Goal: Information Seeking & Learning: Learn about a topic

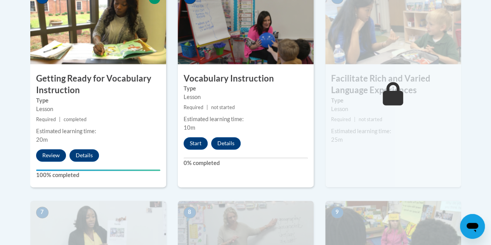
scroll to position [489, 0]
click at [192, 141] on button "Start" at bounding box center [196, 143] width 24 height 12
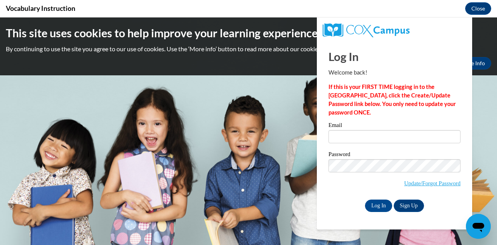
scroll to position [0, 0]
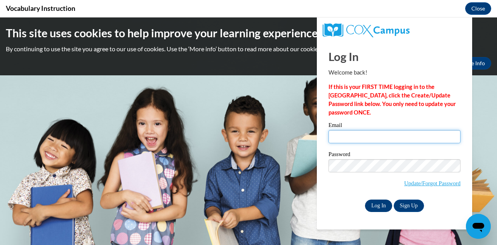
type input "Rathsk6160@my.uwstout.edu"
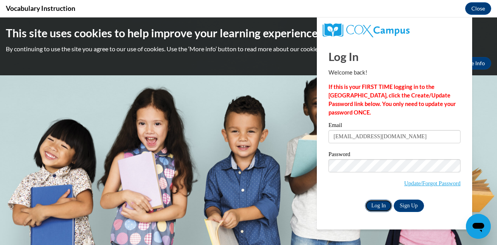
click at [382, 205] on input "Log In" at bounding box center [378, 206] width 27 height 12
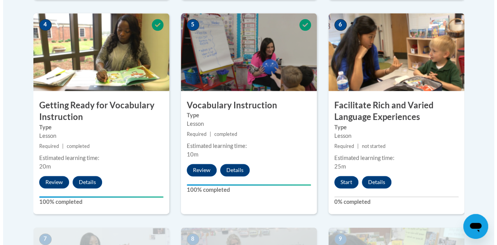
scroll to position [462, 0]
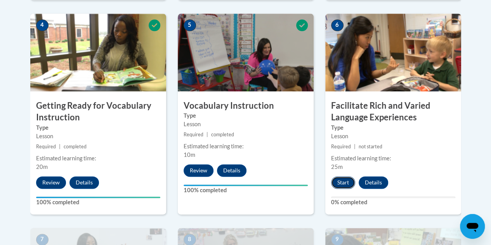
click at [344, 180] on button "Start" at bounding box center [343, 182] width 24 height 12
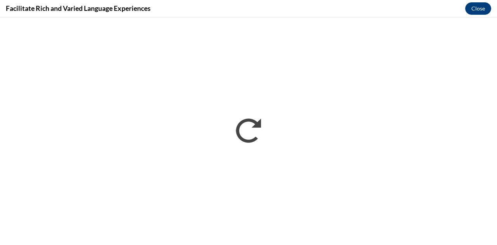
scroll to position [0, 0]
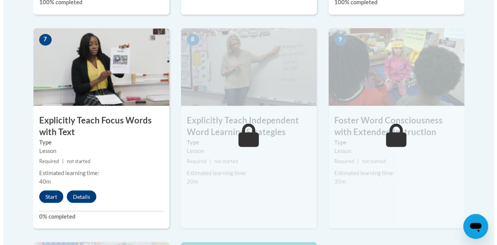
scroll to position [663, 0]
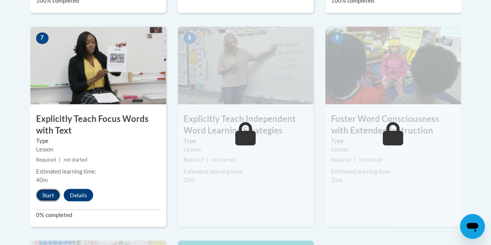
click at [48, 195] on button "Start" at bounding box center [48, 195] width 24 height 12
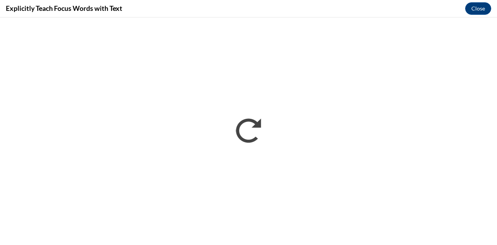
scroll to position [0, 0]
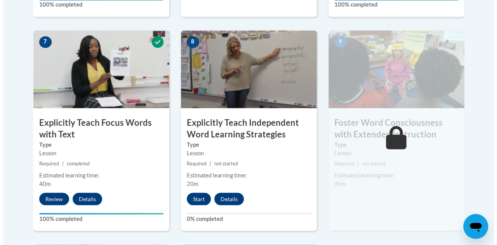
scroll to position [660, 0]
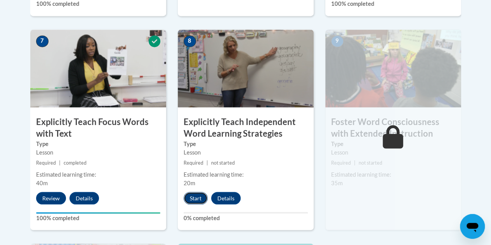
click at [199, 197] on button "Start" at bounding box center [196, 198] width 24 height 12
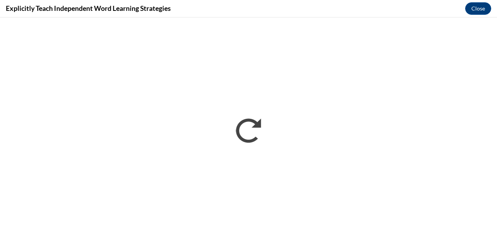
scroll to position [0, 0]
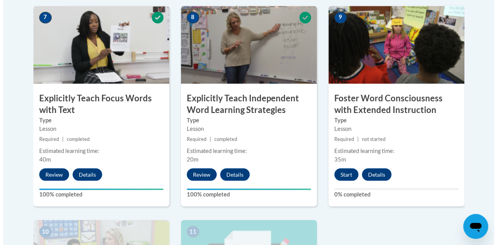
scroll to position [684, 0]
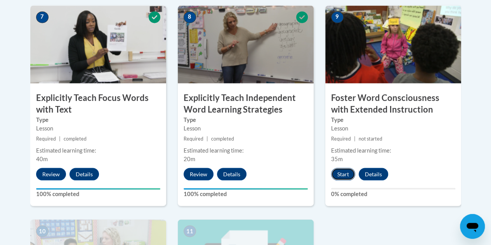
click at [348, 174] on button "Start" at bounding box center [343, 174] width 24 height 12
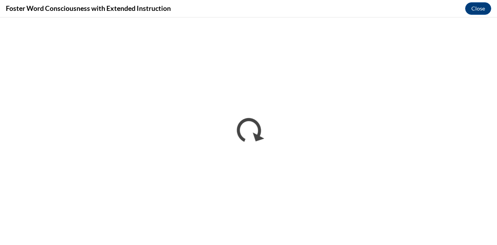
scroll to position [0, 0]
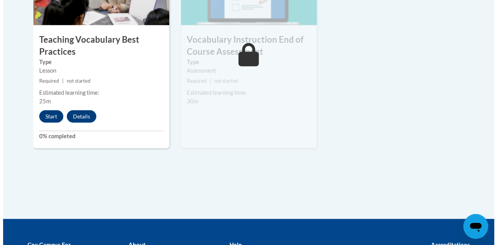
scroll to position [956, 0]
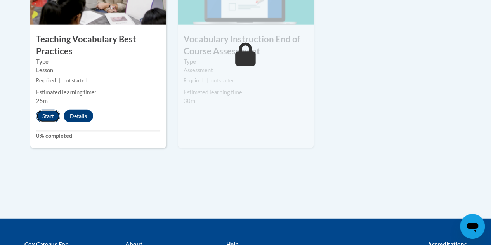
click at [49, 119] on button "Start" at bounding box center [48, 116] width 24 height 12
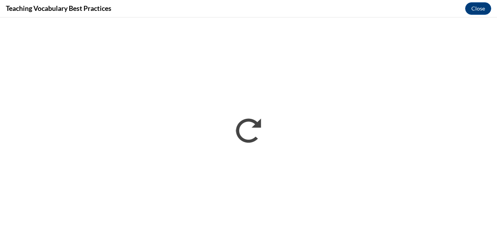
scroll to position [0, 0]
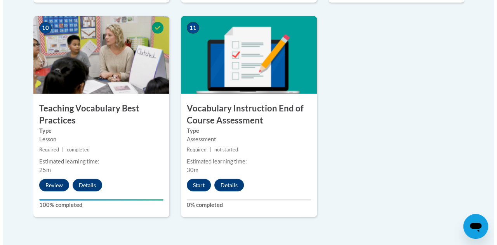
scroll to position [888, 0]
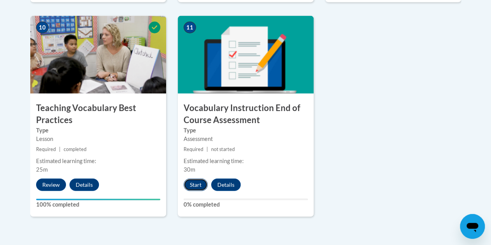
click at [199, 183] on button "Start" at bounding box center [196, 185] width 24 height 12
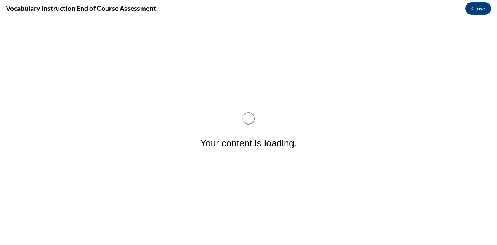
scroll to position [0, 0]
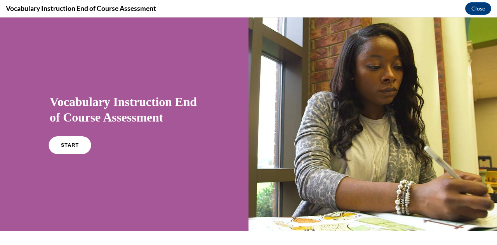
click at [72, 148] on link "START" at bounding box center [70, 145] width 42 height 18
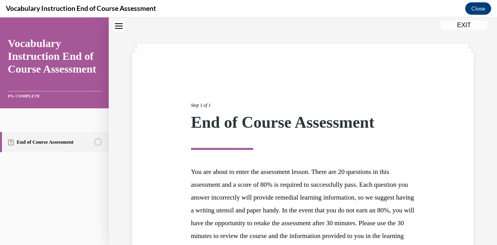
scroll to position [111, 0]
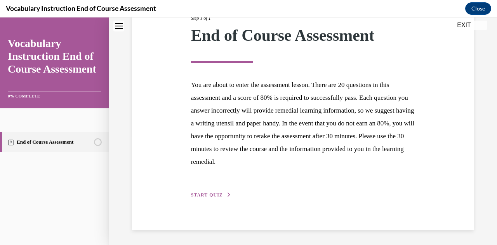
click at [213, 194] on span "START QUIZ" at bounding box center [207, 194] width 32 height 5
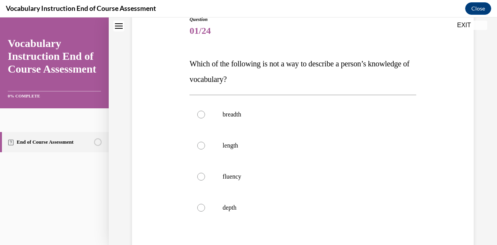
scroll to position [94, 0]
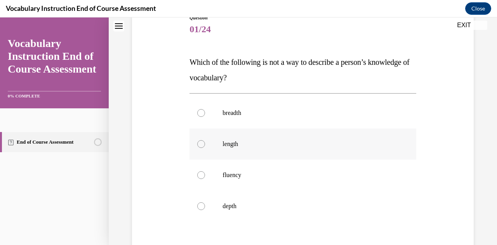
click at [242, 143] on p "length" at bounding box center [309, 144] width 174 height 8
click at [205, 143] on input "length" at bounding box center [201, 144] width 8 height 8
radio input "true"
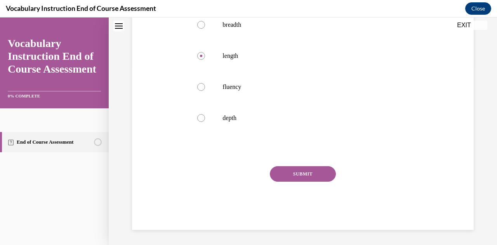
click at [314, 176] on button "SUBMIT" at bounding box center [303, 174] width 66 height 16
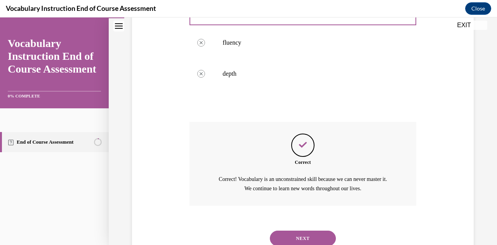
scroll to position [254, 0]
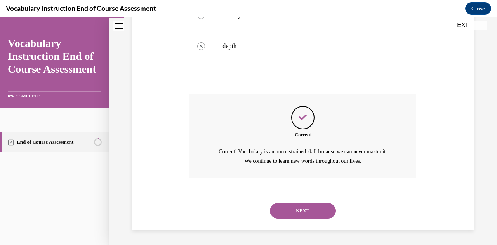
click at [291, 212] on button "NEXT" at bounding box center [303, 211] width 66 height 16
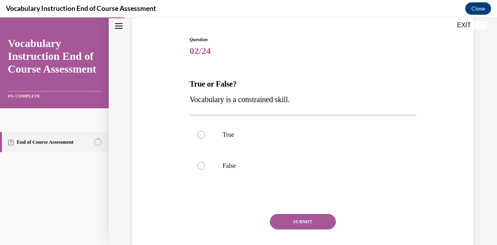
scroll to position [72, 0]
click at [257, 175] on label "False" at bounding box center [302, 165] width 226 height 31
click at [205, 169] on input "False" at bounding box center [201, 166] width 8 height 8
radio input "true"
click at [283, 220] on button "SUBMIT" at bounding box center [303, 222] width 66 height 16
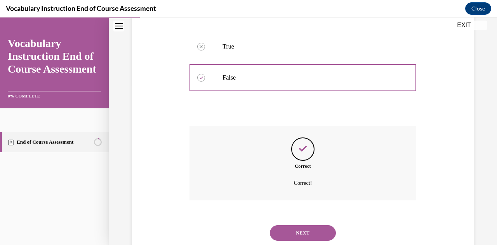
scroll to position [182, 0]
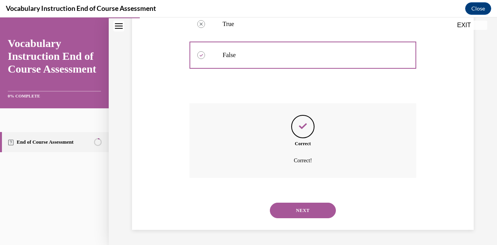
click at [299, 213] on button "NEXT" at bounding box center [303, 211] width 66 height 16
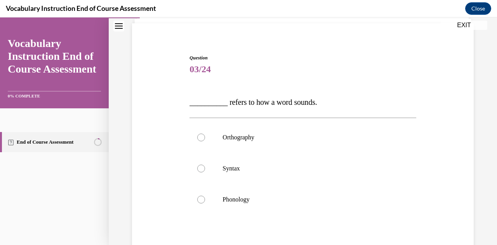
scroll to position [55, 0]
click at [263, 191] on label "Phonology" at bounding box center [302, 197] width 226 height 31
click at [205, 194] on input "Phonology" at bounding box center [201, 198] width 8 height 8
radio input "true"
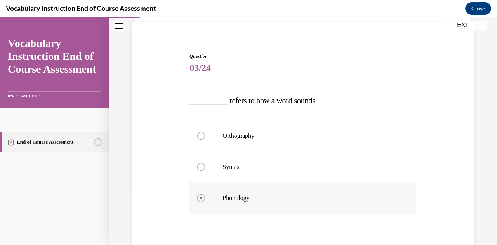
scroll to position [135, 0]
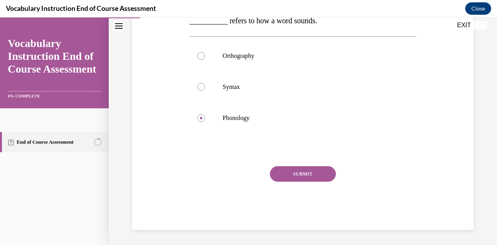
click at [293, 175] on button "SUBMIT" at bounding box center [303, 174] width 66 height 16
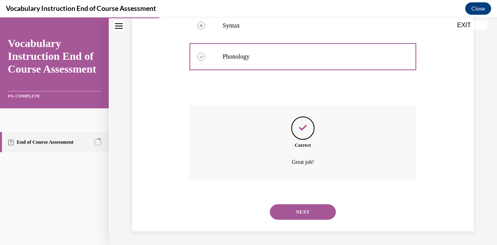
scroll to position [198, 0]
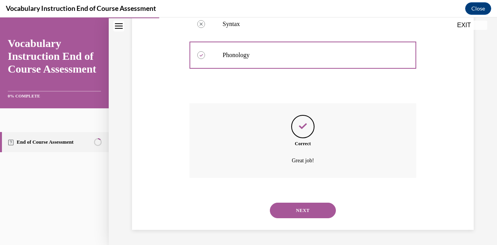
click at [290, 210] on button "NEXT" at bounding box center [303, 211] width 66 height 16
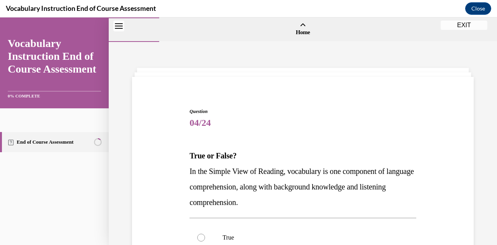
scroll to position [61, 0]
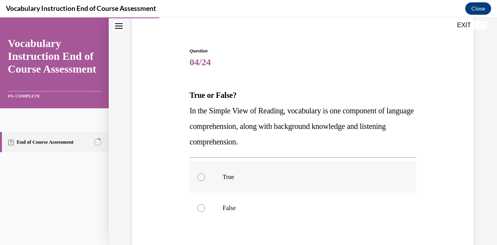
click at [252, 177] on p "True" at bounding box center [309, 177] width 174 height 8
click at [205, 177] on input "True" at bounding box center [201, 177] width 8 height 8
radio input "true"
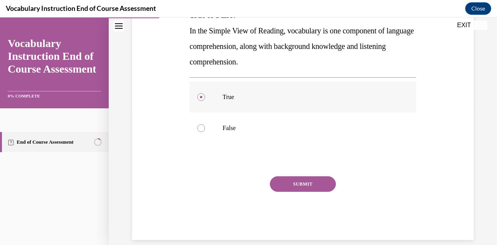
scroll to position [141, 0]
click at [312, 181] on button "SUBMIT" at bounding box center [303, 184] width 66 height 16
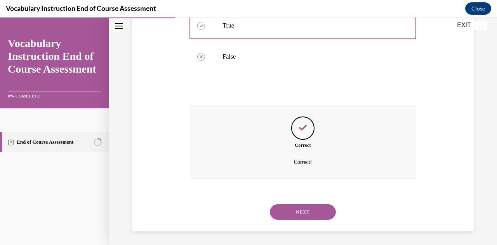
scroll to position [214, 0]
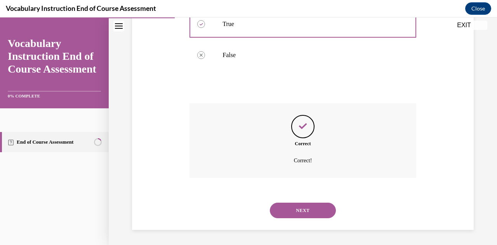
click at [293, 209] on button "NEXT" at bounding box center [303, 211] width 66 height 16
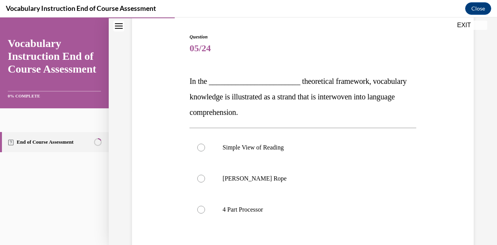
scroll to position [75, 0]
click at [349, 151] on label "Simple View of Reading" at bounding box center [302, 146] width 226 height 31
click at [205, 151] on input "Simple View of Reading" at bounding box center [201, 147] width 8 height 8
radio input "true"
click at [325, 186] on label "Scarborough's Rope" at bounding box center [302, 177] width 226 height 31
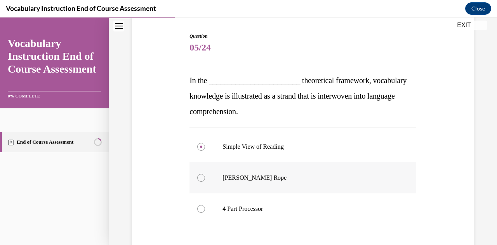
click at [205, 182] on input "Scarborough's Rope" at bounding box center [201, 178] width 8 height 8
radio input "true"
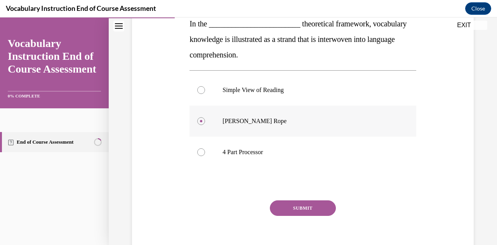
scroll to position [133, 0]
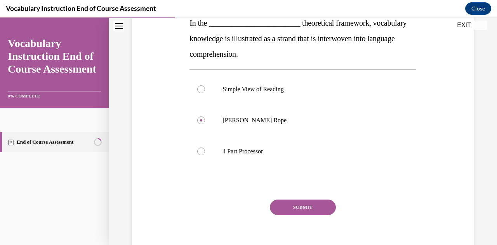
click at [316, 207] on button "SUBMIT" at bounding box center [303, 208] width 66 height 16
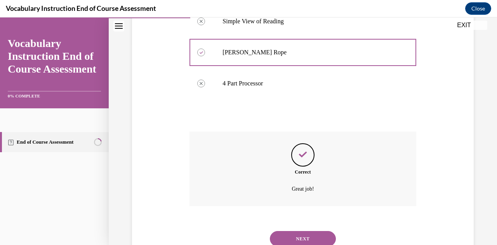
scroll to position [229, 0]
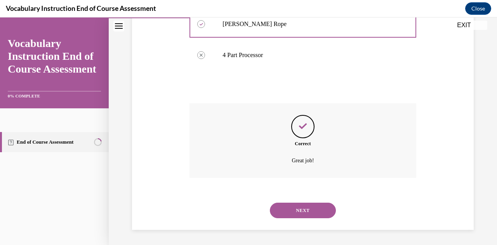
click at [296, 209] on button "NEXT" at bounding box center [303, 211] width 66 height 16
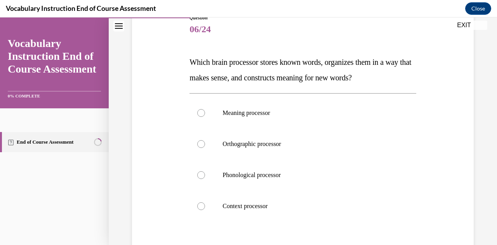
scroll to position [94, 0]
click at [291, 153] on label "Orthographic processor" at bounding box center [302, 143] width 226 height 31
click at [205, 148] on input "Orthographic processor" at bounding box center [201, 144] width 8 height 8
radio input "true"
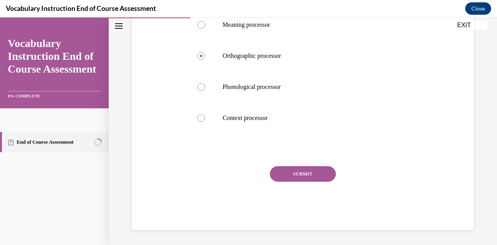
click at [299, 179] on button "SUBMIT" at bounding box center [303, 174] width 66 height 16
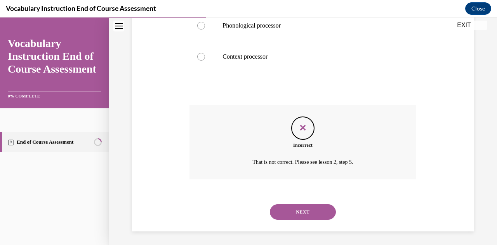
scroll to position [245, 0]
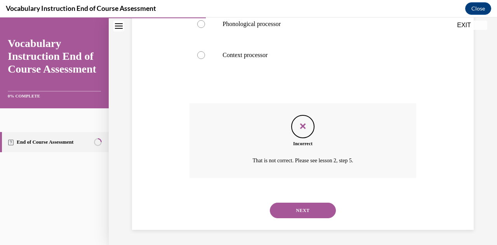
click at [305, 209] on button "NEXT" at bounding box center [303, 211] width 66 height 16
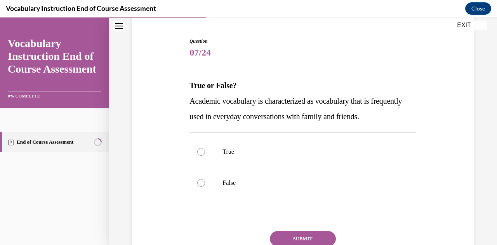
scroll to position [75, 0]
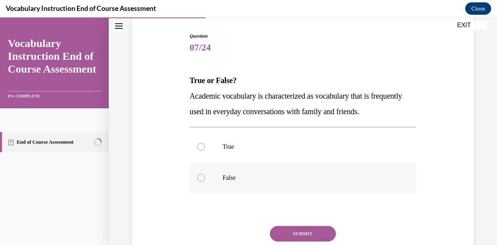
click at [305, 173] on label "False" at bounding box center [302, 177] width 226 height 31
click at [205, 174] on input "False" at bounding box center [201, 178] width 8 height 8
radio input "true"
click at [288, 231] on button "SUBMIT" at bounding box center [303, 234] width 66 height 16
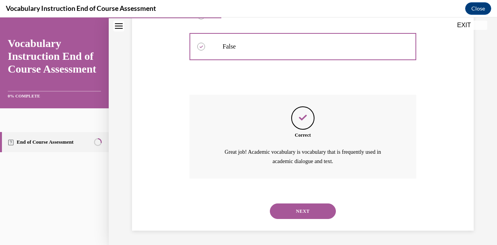
scroll to position [207, 0]
click at [303, 210] on button "NEXT" at bounding box center [303, 211] width 66 height 16
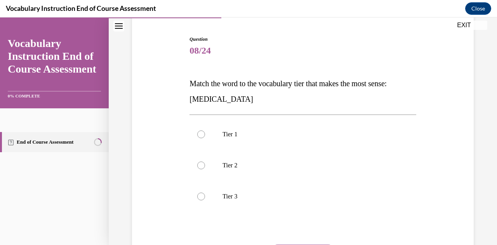
scroll to position [73, 0]
click at [240, 132] on p "Tier 1" at bounding box center [309, 134] width 174 height 8
click at [205, 132] on input "Tier 1" at bounding box center [201, 134] width 8 height 8
radio input "true"
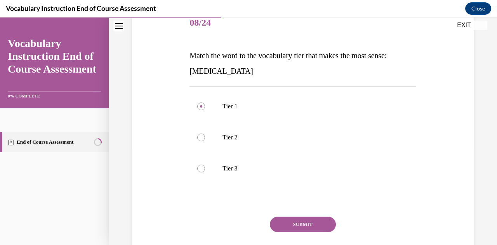
scroll to position [97, 0]
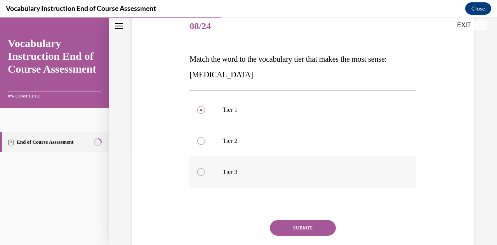
click at [226, 176] on label "Tier 3" at bounding box center [302, 171] width 226 height 31
click at [205, 176] on input "Tier 3" at bounding box center [201, 172] width 8 height 8
radio input "true"
click at [295, 225] on button "SUBMIT" at bounding box center [303, 228] width 66 height 16
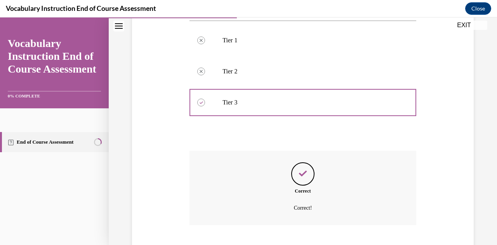
scroll to position [214, 0]
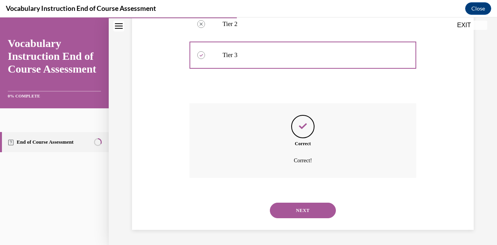
click at [301, 213] on button "NEXT" at bounding box center [303, 211] width 66 height 16
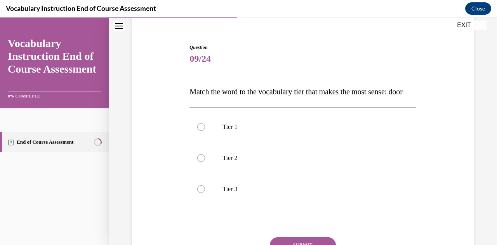
scroll to position [65, 0]
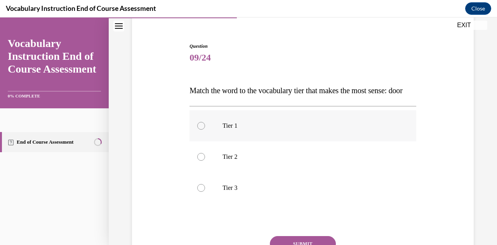
click at [259, 141] on label "Tier 1" at bounding box center [302, 125] width 226 height 31
click at [205, 130] on input "Tier 1" at bounding box center [201, 126] width 8 height 8
radio input "true"
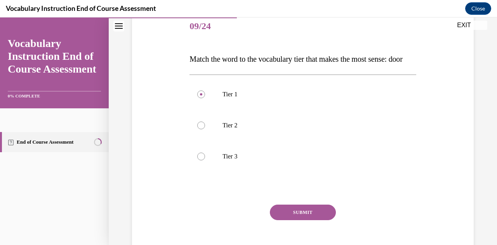
click at [294, 220] on button "SUBMIT" at bounding box center [303, 213] width 66 height 16
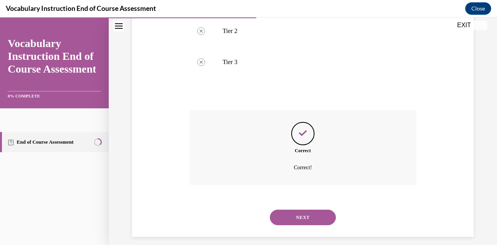
scroll to position [214, 0]
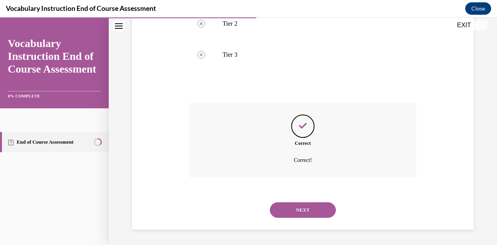
click at [302, 212] on button "NEXT" at bounding box center [303, 210] width 66 height 16
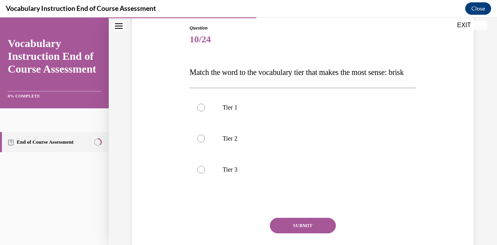
scroll to position [85, 0]
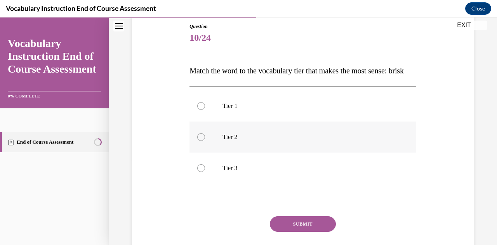
click at [275, 141] on p "Tier 2" at bounding box center [309, 137] width 174 height 8
click at [205, 141] on input "Tier 2" at bounding box center [201, 137] width 8 height 8
radio input "true"
click at [284, 232] on button "SUBMIT" at bounding box center [303, 224] width 66 height 16
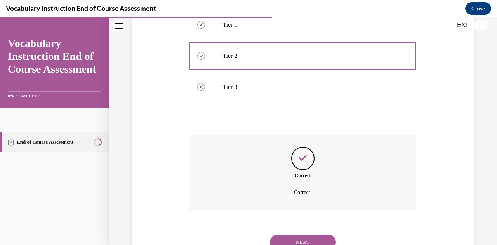
scroll to position [214, 0]
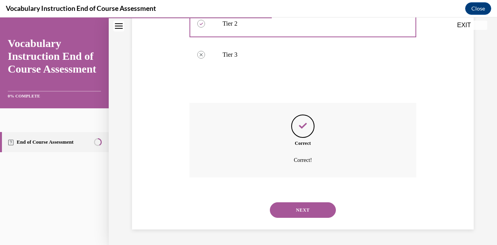
click at [321, 205] on button "NEXT" at bounding box center [303, 210] width 66 height 16
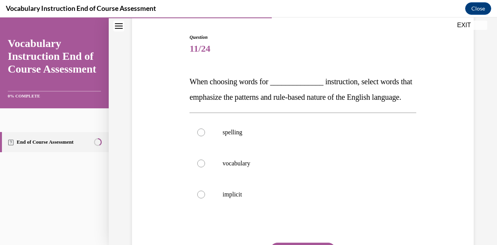
scroll to position [78, 0]
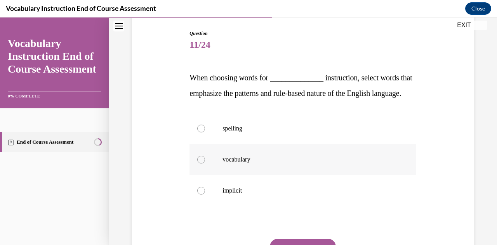
click at [319, 175] on label "vocabulary" at bounding box center [302, 159] width 226 height 31
click at [205, 163] on input "vocabulary" at bounding box center [201, 160] width 8 height 8
radio input "true"
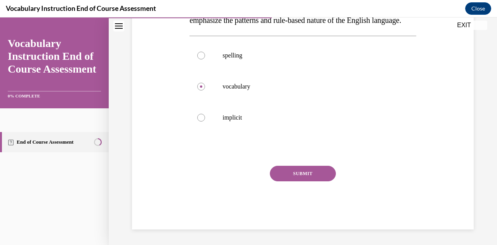
click at [304, 174] on button "SUBMIT" at bounding box center [303, 174] width 66 height 16
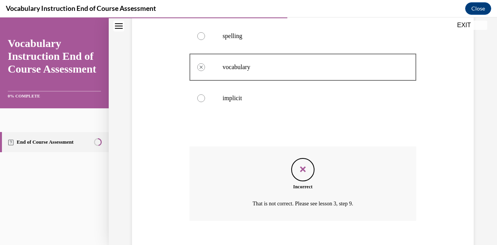
scroll to position [229, 0]
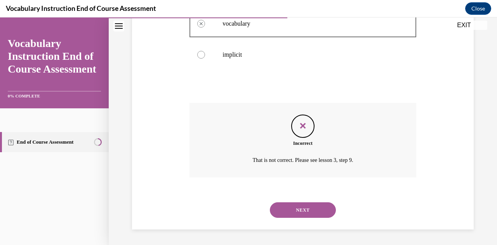
click at [297, 209] on button "NEXT" at bounding box center [303, 210] width 66 height 16
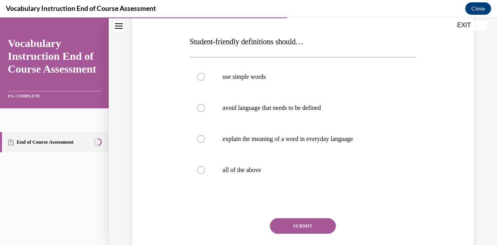
scroll to position [115, 0]
click at [256, 168] on p "all of the above" at bounding box center [309, 170] width 174 height 8
click at [205, 168] on input "all of the above" at bounding box center [201, 170] width 8 height 8
radio input "true"
click at [299, 226] on button "SUBMIT" at bounding box center [303, 226] width 66 height 16
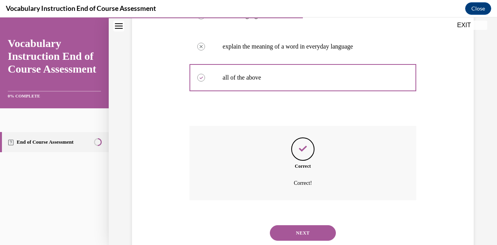
scroll to position [229, 0]
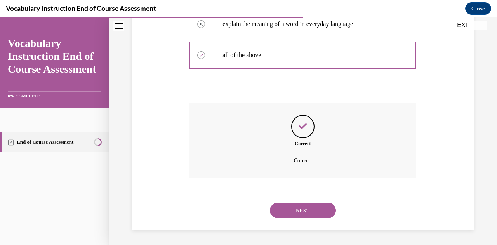
click at [315, 211] on button "NEXT" at bounding box center [303, 211] width 66 height 16
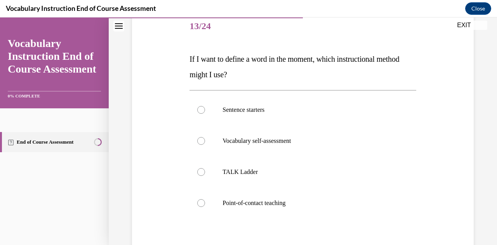
scroll to position [98, 0]
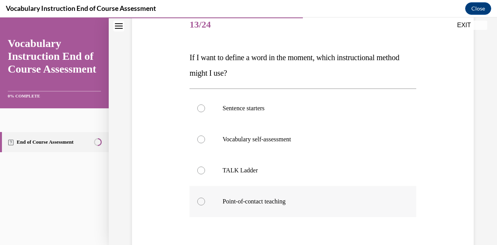
click at [283, 200] on p "Point-of-contact teaching" at bounding box center [309, 202] width 174 height 8
click at [205, 200] on input "Point-of-contact teaching" at bounding box center [201, 202] width 8 height 8
radio input "true"
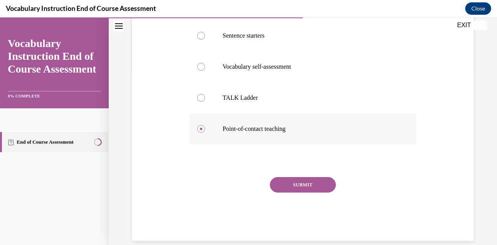
scroll to position [175, 0]
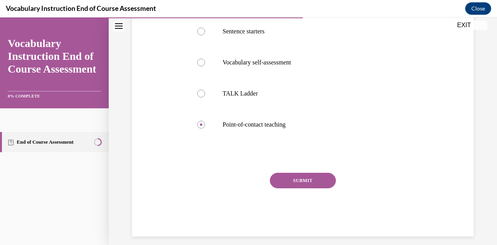
click at [311, 182] on button "SUBMIT" at bounding box center [303, 181] width 66 height 16
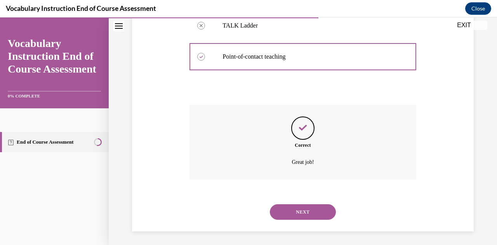
scroll to position [245, 0]
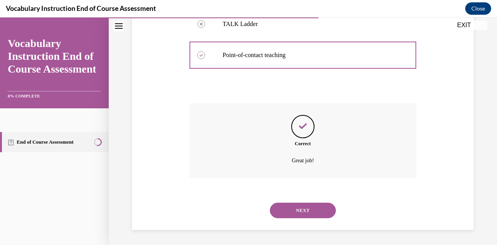
click at [304, 214] on button "NEXT" at bounding box center [303, 211] width 66 height 16
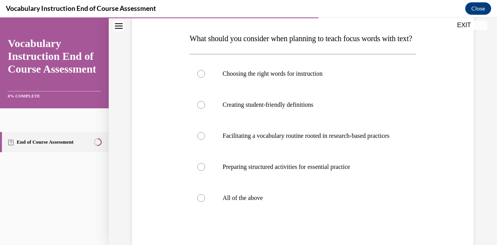
scroll to position [118, 0]
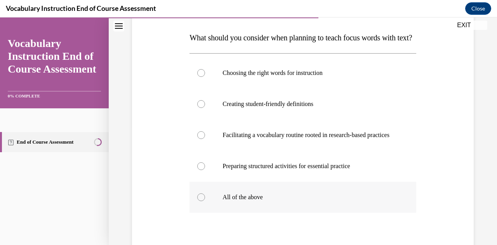
click at [271, 213] on label "All of the above" at bounding box center [302, 197] width 226 height 31
click at [205, 201] on input "All of the above" at bounding box center [201, 197] width 8 height 8
radio input "true"
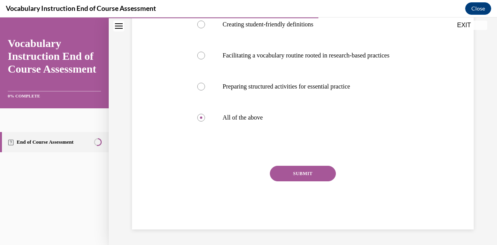
click at [294, 174] on button "SUBMIT" at bounding box center [303, 174] width 66 height 16
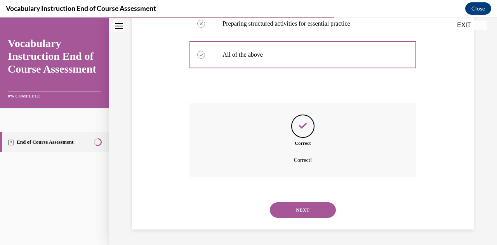
scroll to position [283, 0]
click at [301, 210] on button "NEXT" at bounding box center [303, 210] width 66 height 16
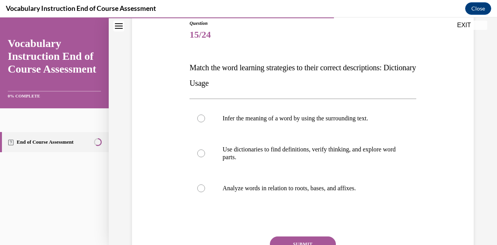
scroll to position [89, 0]
click at [363, 156] on p "Use dictionaries to find definitions, verify thinking, and explore word parts." at bounding box center [309, 153] width 174 height 16
click at [205, 156] on input "Use dictionaries to find definitions, verify thinking, and explore word parts." at bounding box center [201, 153] width 8 height 8
radio input "true"
click at [313, 241] on button "SUBMIT" at bounding box center [303, 244] width 66 height 16
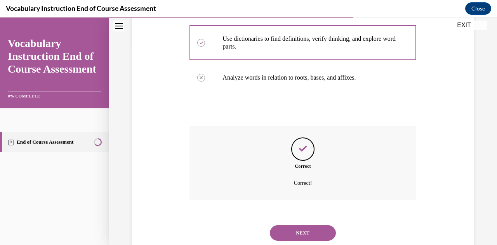
scroll to position [221, 0]
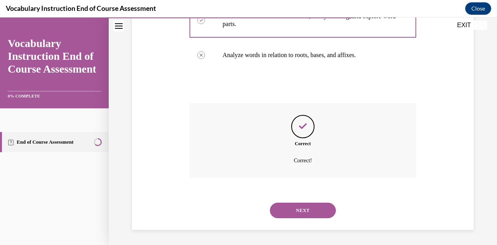
click at [309, 207] on button "NEXT" at bounding box center [303, 211] width 66 height 16
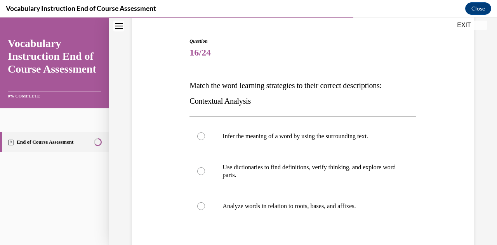
scroll to position [71, 0]
click at [315, 139] on p "Infer the meaning of a word by using the surrounding text." at bounding box center [309, 136] width 174 height 8
click at [205, 139] on input "Infer the meaning of a word by using the surrounding text." at bounding box center [201, 136] width 8 height 8
radio input "true"
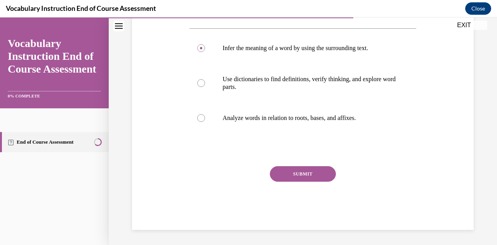
click at [299, 174] on button "SUBMIT" at bounding box center [303, 174] width 66 height 16
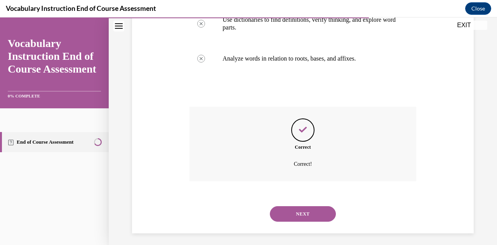
scroll to position [221, 0]
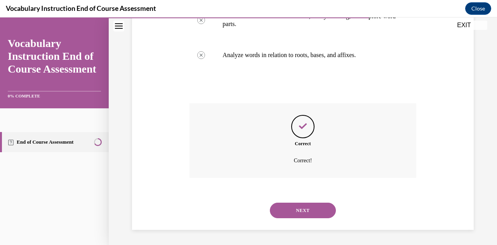
click at [303, 210] on button "NEXT" at bounding box center [303, 211] width 66 height 16
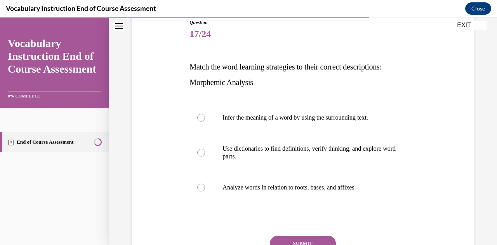
scroll to position [90, 0]
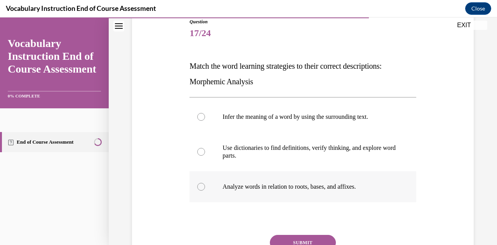
click at [320, 183] on p "Analyze words in relation to roots, bases, and affixes." at bounding box center [309, 187] width 174 height 8
click at [205, 183] on input "Analyze words in relation to roots, bases, and affixes." at bounding box center [201, 187] width 8 height 8
radio input "true"
click at [299, 240] on button "SUBMIT" at bounding box center [303, 243] width 66 height 16
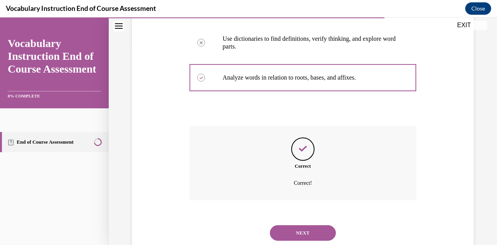
scroll to position [221, 0]
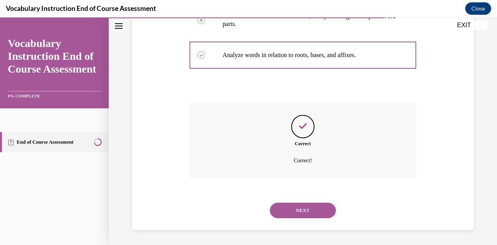
click at [294, 215] on button "NEXT" at bounding box center [303, 211] width 66 height 16
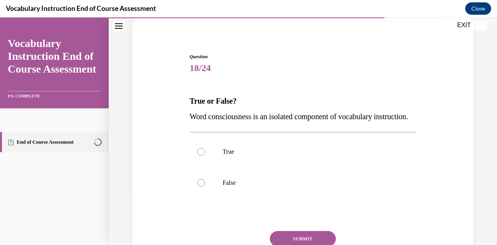
scroll to position [55, 0]
click at [251, 192] on label "False" at bounding box center [302, 182] width 226 height 31
click at [205, 186] on input "False" at bounding box center [201, 183] width 8 height 8
radio input "true"
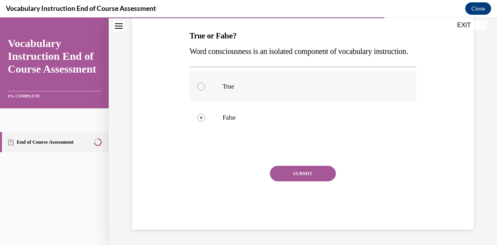
scroll to position [135, 0]
click at [290, 175] on button "SUBMIT" at bounding box center [303, 174] width 66 height 16
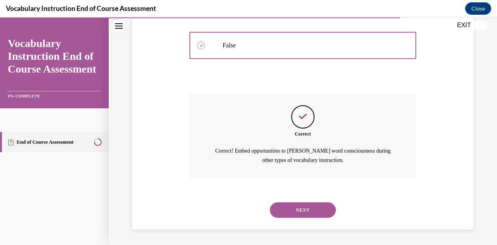
scroll to position [207, 0]
click at [306, 210] on button "NEXT" at bounding box center [303, 210] width 66 height 16
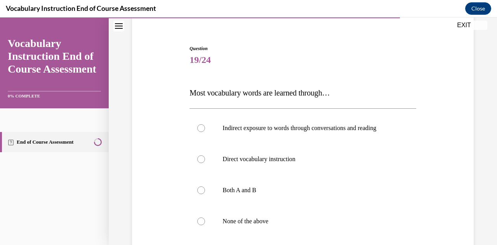
scroll to position [64, 0]
click at [237, 191] on p "Both A and B" at bounding box center [309, 190] width 174 height 8
click at [205, 191] on input "Both A and B" at bounding box center [201, 190] width 8 height 8
radio input "true"
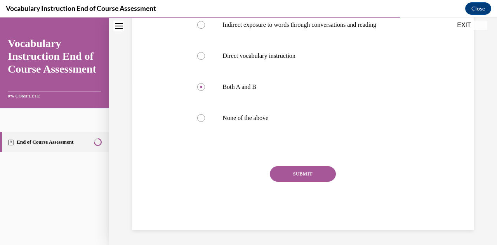
click at [309, 176] on button "SUBMIT" at bounding box center [303, 174] width 66 height 16
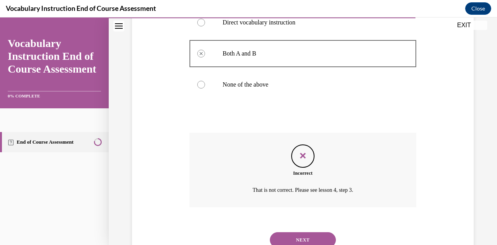
scroll to position [203, 0]
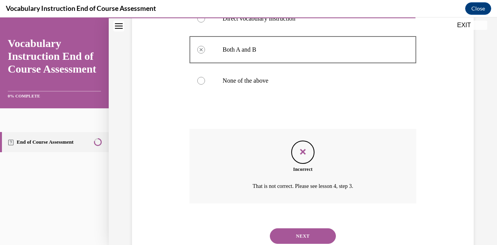
click at [302, 236] on button "NEXT" at bounding box center [303, 236] width 66 height 16
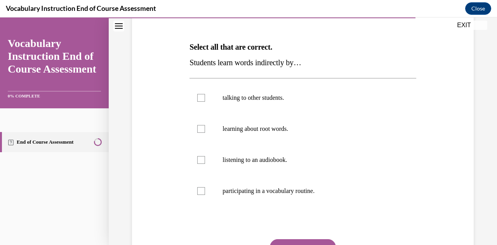
scroll to position [109, 0]
click at [202, 100] on div at bounding box center [201, 98] width 8 height 8
click at [202, 100] on input "talking to other students." at bounding box center [201, 98] width 8 height 8
checkbox input "true"
click at [202, 190] on div at bounding box center [201, 191] width 8 height 8
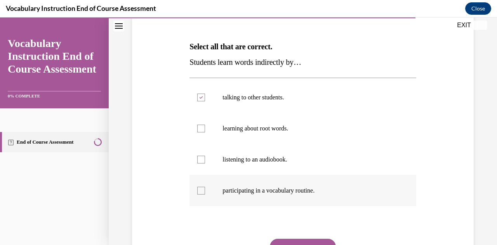
click at [202, 190] on input "participating in a vocabulary routine." at bounding box center [201, 191] width 8 height 8
checkbox input "true"
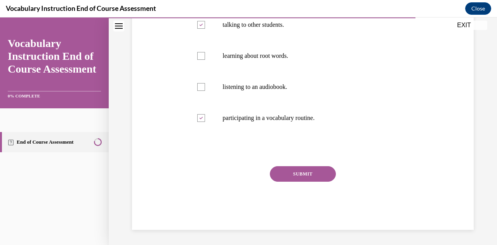
click at [321, 177] on button "SUBMIT" at bounding box center [303, 174] width 66 height 16
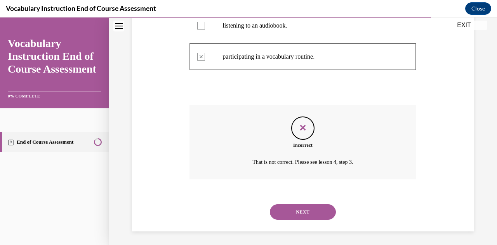
scroll to position [245, 0]
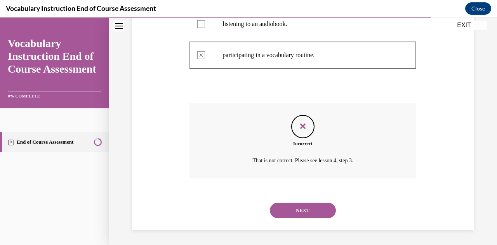
click at [311, 210] on button "NEXT" at bounding box center [303, 211] width 66 height 16
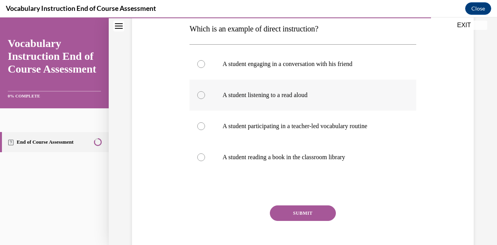
scroll to position [128, 0]
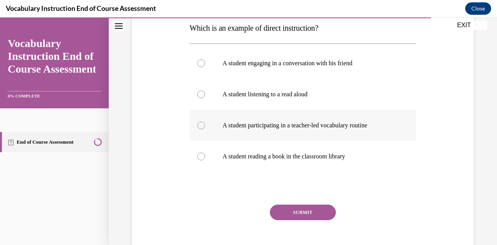
click at [373, 129] on label "A student participating in a teacher-led vocabulary routine" at bounding box center [302, 125] width 226 height 31
click at [205, 129] on input "A student participating in a teacher-led vocabulary routine" at bounding box center [201, 126] width 8 height 8
radio input "true"
click at [315, 209] on button "SUBMIT" at bounding box center [303, 213] width 66 height 16
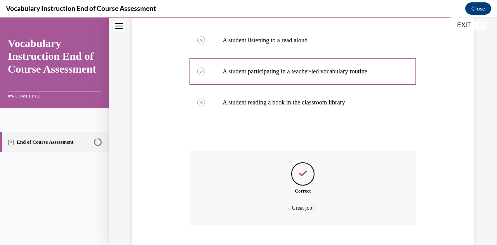
scroll to position [229, 0]
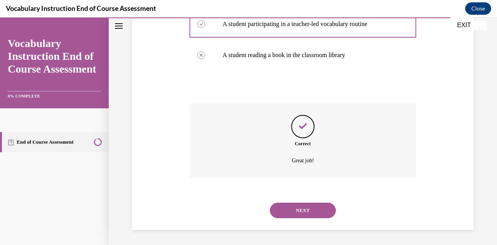
click at [304, 215] on button "NEXT" at bounding box center [303, 211] width 66 height 16
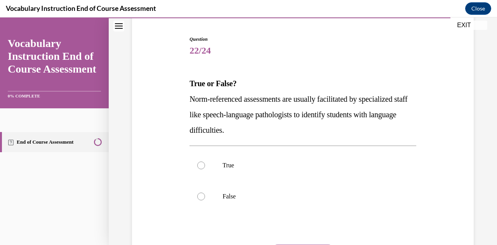
scroll to position [73, 0]
click at [306, 174] on label "True" at bounding box center [302, 164] width 226 height 31
click at [205, 169] on input "True" at bounding box center [201, 165] width 8 height 8
radio input "true"
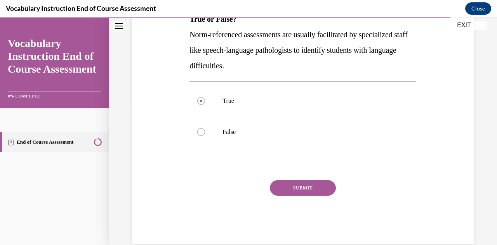
click at [304, 184] on button "SUBMIT" at bounding box center [303, 188] width 66 height 16
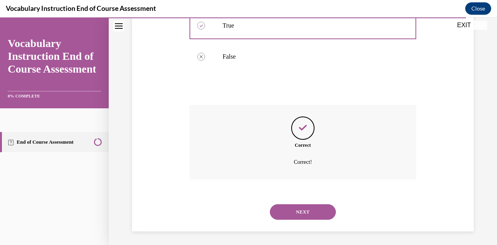
scroll to position [214, 0]
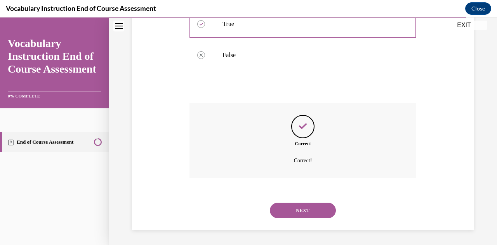
click at [294, 208] on button "NEXT" at bounding box center [303, 211] width 66 height 16
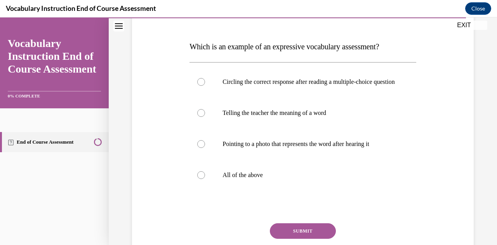
scroll to position [110, 0]
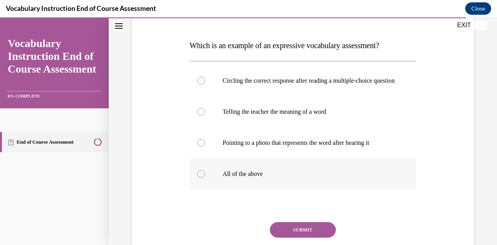
click at [332, 178] on p "All of the above" at bounding box center [309, 174] width 174 height 8
click at [205, 178] on input "All of the above" at bounding box center [201, 174] width 8 height 8
radio input "true"
click at [305, 234] on button "SUBMIT" at bounding box center [303, 230] width 66 height 16
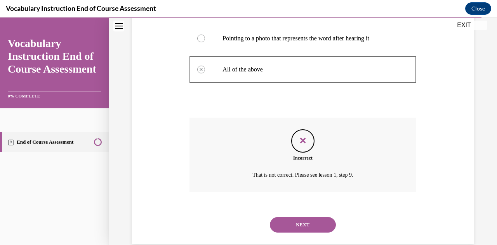
scroll to position [237, 0]
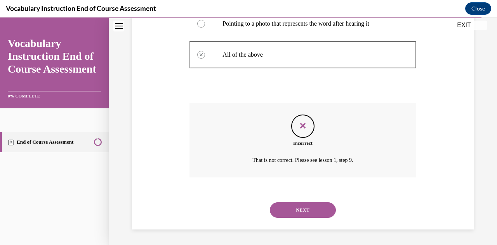
click at [312, 210] on button "NEXT" at bounding box center [303, 210] width 66 height 16
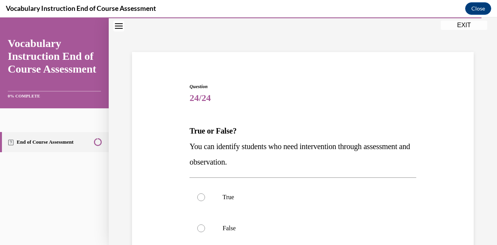
scroll to position [47, 0]
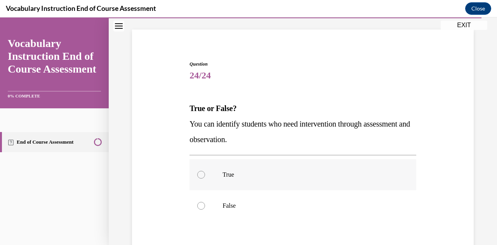
click at [254, 173] on p "True" at bounding box center [309, 175] width 174 height 8
click at [205, 173] on input "True" at bounding box center [201, 175] width 8 height 8
radio input "true"
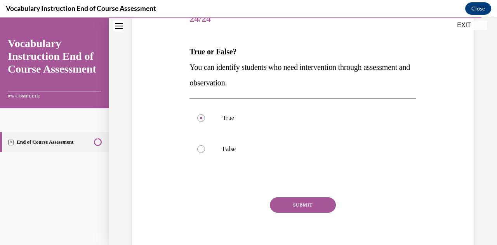
click at [292, 208] on button "SUBMIT" at bounding box center [303, 205] width 66 height 16
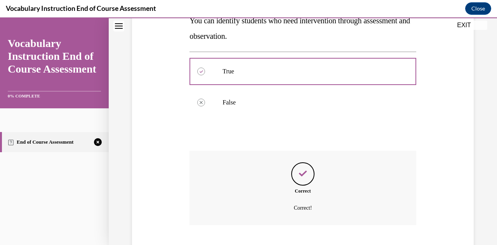
scroll to position [198, 0]
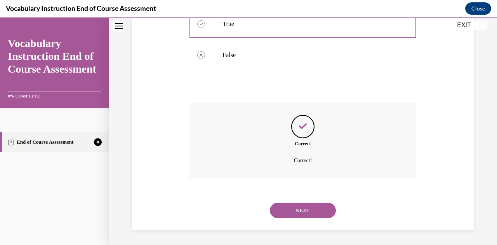
click at [296, 212] on button "NEXT" at bounding box center [303, 211] width 66 height 16
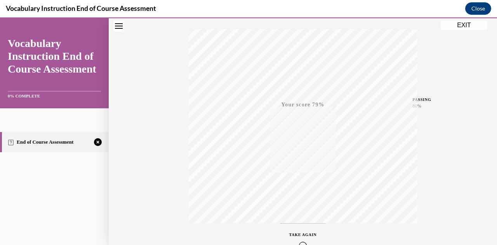
scroll to position [170, 0]
click at [299, 197] on icon "button" at bounding box center [303, 198] width 28 height 9
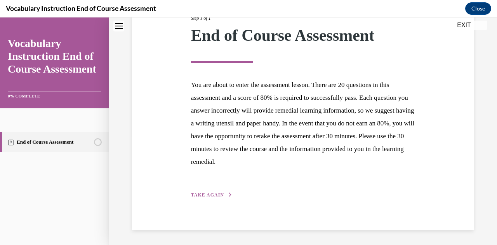
click at [214, 192] on button "TAKE AGAIN" at bounding box center [212, 194] width 42 height 7
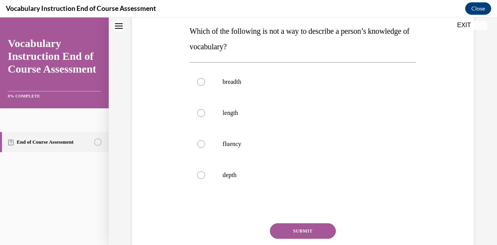
scroll to position [125, 0]
click at [237, 113] on p "length" at bounding box center [309, 113] width 174 height 8
click at [205, 113] on input "length" at bounding box center [201, 113] width 8 height 8
radio input "true"
click at [287, 230] on button "SUBMIT" at bounding box center [303, 231] width 66 height 16
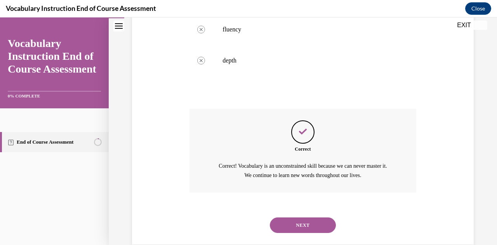
scroll to position [254, 0]
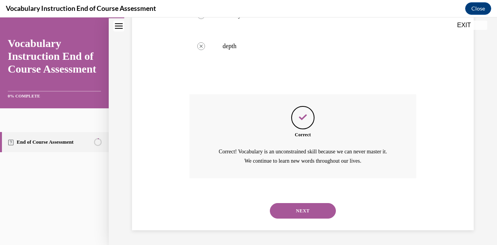
click at [296, 209] on button "NEXT" at bounding box center [303, 211] width 66 height 16
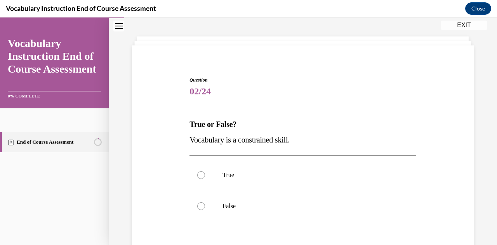
scroll to position [32, 0]
click at [235, 205] on p "False" at bounding box center [309, 206] width 174 height 8
click at [205, 205] on input "False" at bounding box center [201, 206] width 8 height 8
radio input "true"
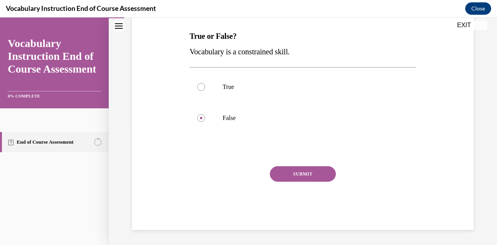
click at [295, 174] on button "SUBMIT" at bounding box center [303, 174] width 66 height 16
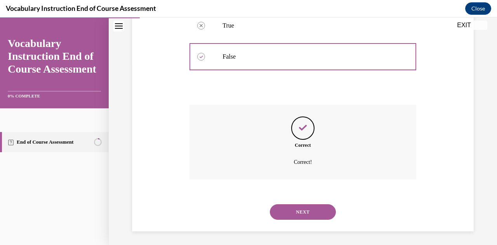
scroll to position [182, 0]
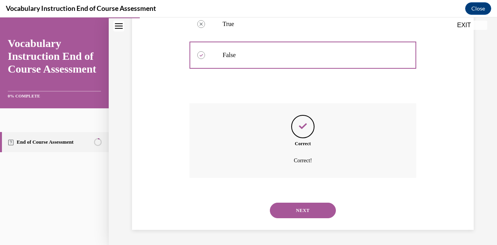
click at [291, 209] on button "NEXT" at bounding box center [303, 211] width 66 height 16
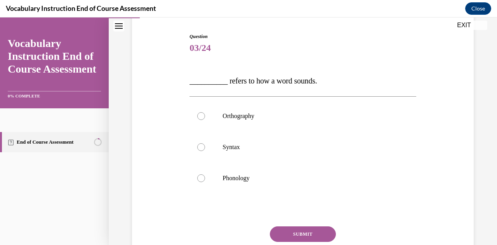
scroll to position [76, 0]
click at [271, 122] on label "Orthography" at bounding box center [302, 115] width 226 height 31
click at [205, 119] on input "Orthography" at bounding box center [201, 115] width 8 height 8
radio input "true"
click at [252, 179] on p "Phonology" at bounding box center [309, 178] width 174 height 8
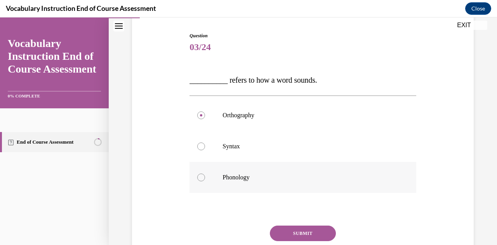
click at [205, 179] on input "Phonology" at bounding box center [201, 178] width 8 height 8
radio input "true"
click at [282, 229] on button "SUBMIT" at bounding box center [303, 234] width 66 height 16
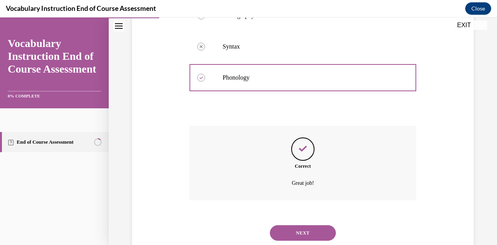
scroll to position [198, 0]
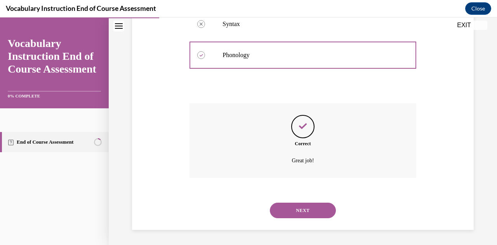
click at [304, 213] on button "NEXT" at bounding box center [303, 211] width 66 height 16
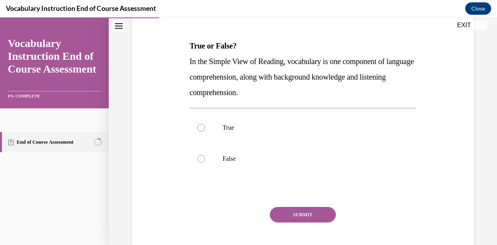
scroll to position [110, 0]
click at [265, 136] on label "True" at bounding box center [302, 127] width 226 height 31
click at [205, 131] on input "True" at bounding box center [201, 127] width 8 height 8
radio input "true"
click at [285, 213] on button "SUBMIT" at bounding box center [303, 215] width 66 height 16
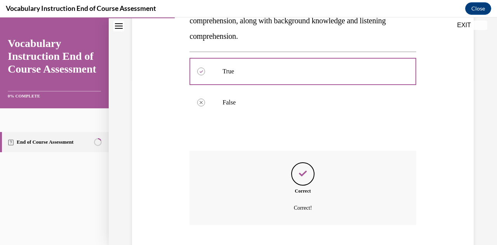
scroll to position [214, 0]
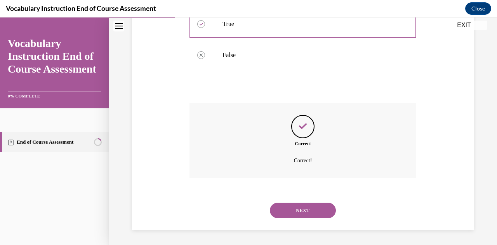
click at [285, 212] on button "NEXT" at bounding box center [303, 211] width 66 height 16
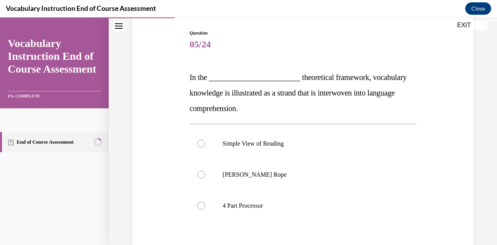
scroll to position [79, 0]
click at [286, 179] on label "Scarborough's Rope" at bounding box center [302, 174] width 226 height 31
click at [205, 178] on input "Scarborough's Rope" at bounding box center [201, 174] width 8 height 8
radio input "true"
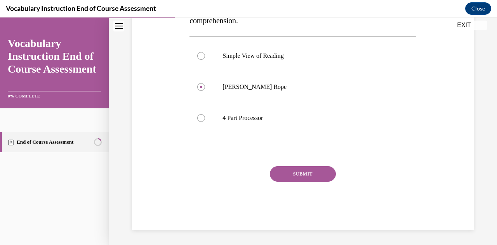
click at [308, 175] on button "SUBMIT" at bounding box center [303, 174] width 66 height 16
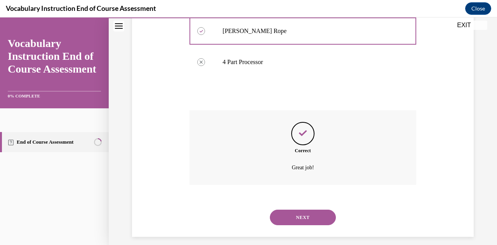
scroll to position [229, 0]
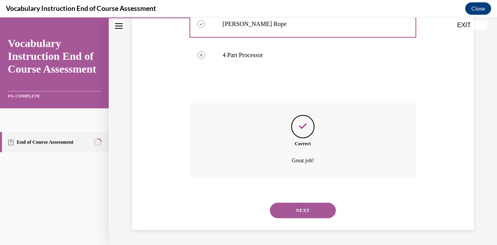
click at [296, 209] on button "NEXT" at bounding box center [303, 211] width 66 height 16
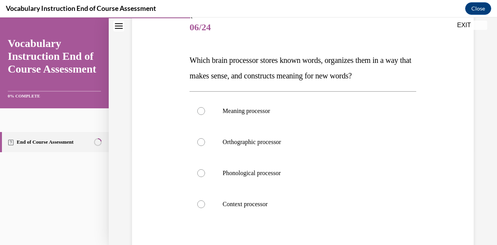
scroll to position [105, 0]
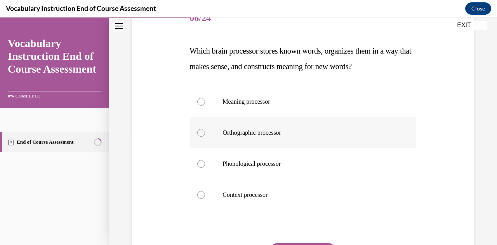
click at [266, 141] on label "Orthographic processor" at bounding box center [302, 132] width 226 height 31
click at [205, 137] on input "Orthographic processor" at bounding box center [201, 133] width 8 height 8
radio input "true"
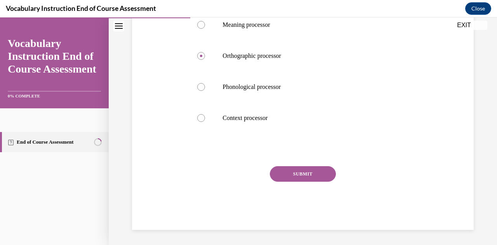
click at [302, 172] on button "SUBMIT" at bounding box center [303, 174] width 66 height 16
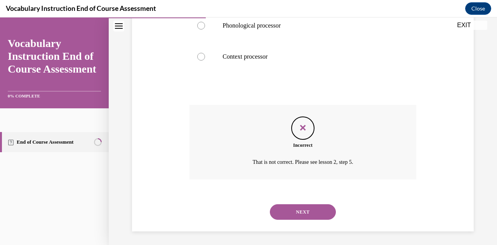
scroll to position [245, 0]
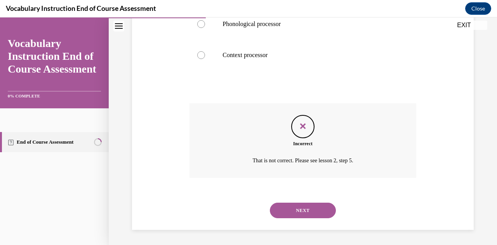
click at [302, 209] on button "NEXT" at bounding box center [303, 211] width 66 height 16
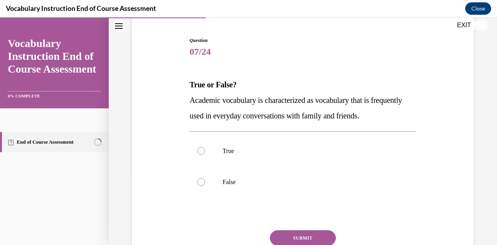
scroll to position [78, 0]
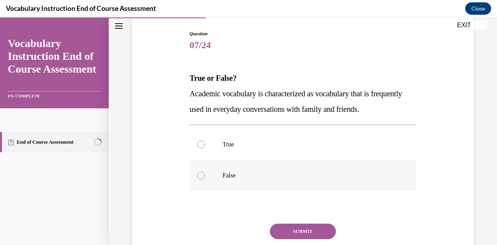
click at [263, 182] on label "False" at bounding box center [302, 175] width 226 height 31
click at [205, 179] on input "False" at bounding box center [201, 176] width 8 height 8
radio input "true"
click at [295, 229] on button "SUBMIT" at bounding box center [303, 232] width 66 height 16
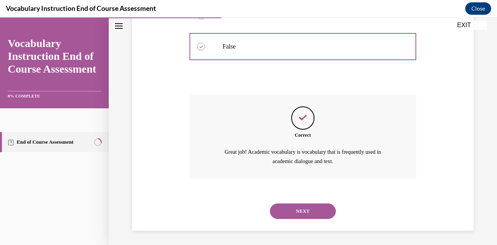
scroll to position [207, 0]
click at [297, 211] on button "NEXT" at bounding box center [303, 211] width 66 height 16
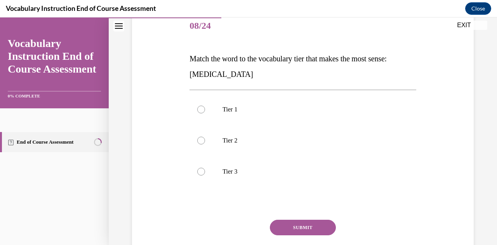
scroll to position [98, 0]
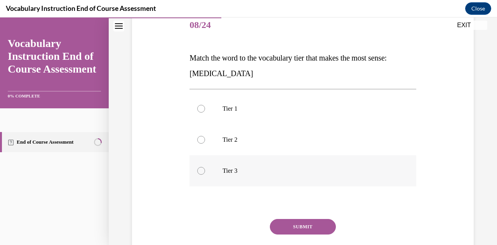
click at [243, 177] on label "Tier 3" at bounding box center [302, 170] width 226 height 31
click at [205, 175] on input "Tier 3" at bounding box center [201, 171] width 8 height 8
radio input "true"
click at [288, 226] on button "SUBMIT" at bounding box center [303, 227] width 66 height 16
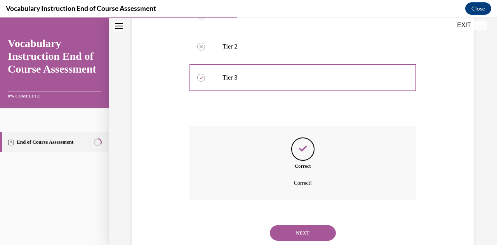
scroll to position [214, 0]
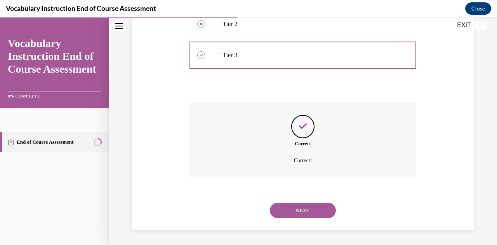
click at [301, 212] on button "NEXT" at bounding box center [303, 211] width 66 height 16
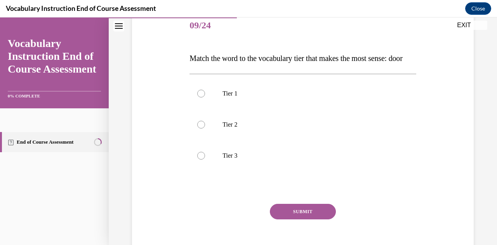
scroll to position [100, 0]
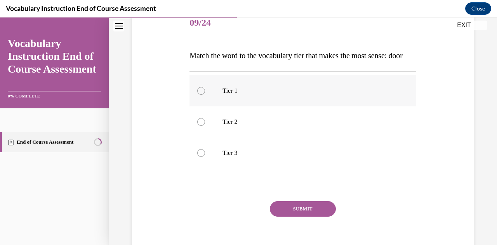
click at [273, 95] on p "Tier 1" at bounding box center [309, 91] width 174 height 8
click at [205, 95] on input "Tier 1" at bounding box center [201, 91] width 8 height 8
radio input "true"
click at [292, 217] on button "SUBMIT" at bounding box center [303, 209] width 66 height 16
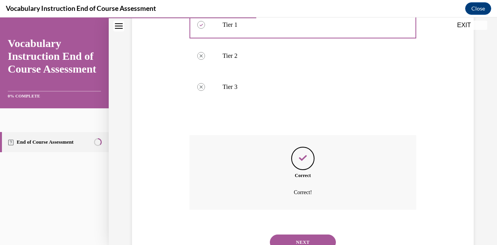
scroll to position [214, 0]
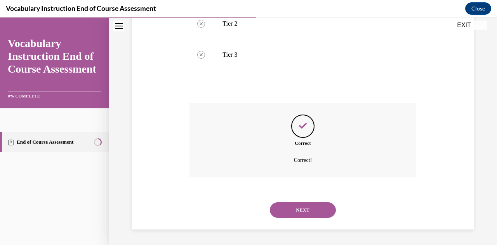
click at [302, 214] on button "NEXT" at bounding box center [303, 210] width 66 height 16
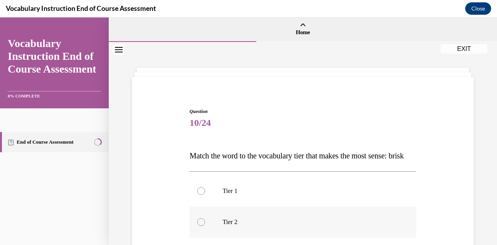
click at [265, 233] on label "Tier 2" at bounding box center [302, 222] width 226 height 31
click at [205, 226] on input "Tier 2" at bounding box center [201, 222] width 8 height 8
radio input "true"
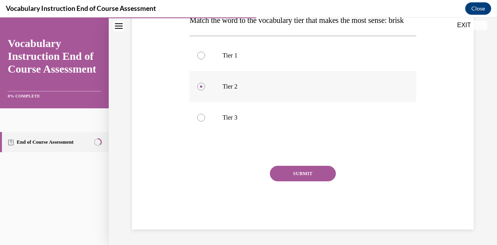
scroll to position [151, 0]
click at [287, 170] on button "SUBMIT" at bounding box center [303, 174] width 66 height 16
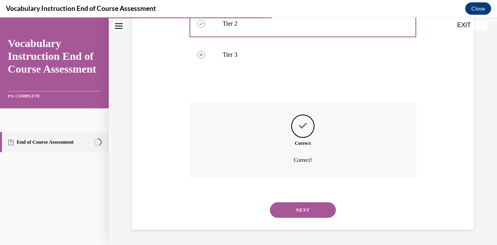
scroll to position [214, 0]
click at [304, 214] on button "NEXT" at bounding box center [303, 210] width 66 height 16
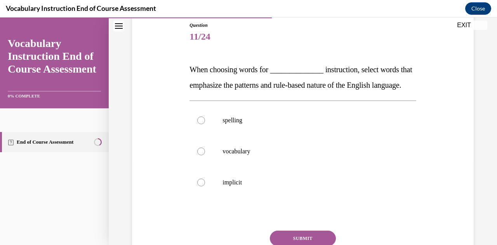
scroll to position [87, 0]
click at [304, 186] on p "implicit" at bounding box center [309, 182] width 174 height 8
click at [205, 186] on input "implicit" at bounding box center [201, 182] width 8 height 8
radio input "true"
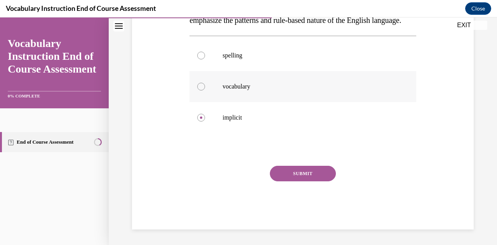
scroll to position [164, 0]
click at [308, 177] on button "SUBMIT" at bounding box center [303, 174] width 66 height 16
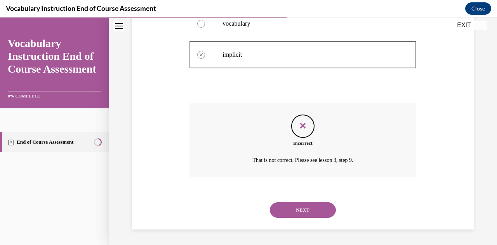
scroll to position [229, 0]
click at [317, 208] on button "NEXT" at bounding box center [303, 210] width 66 height 16
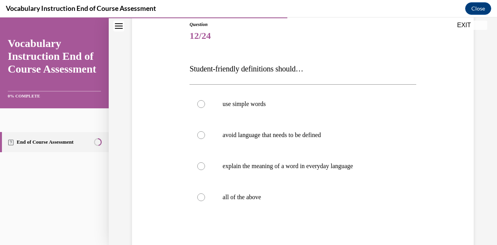
scroll to position [88, 0]
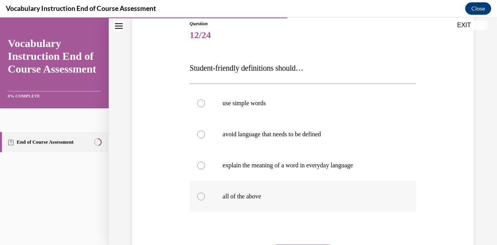
click at [273, 196] on p "all of the above" at bounding box center [309, 197] width 174 height 8
click at [205, 196] on input "all of the above" at bounding box center [201, 197] width 8 height 8
radio input "true"
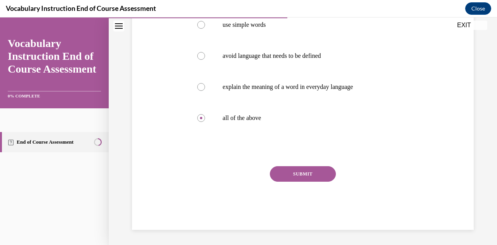
click at [315, 171] on button "SUBMIT" at bounding box center [303, 174] width 66 height 16
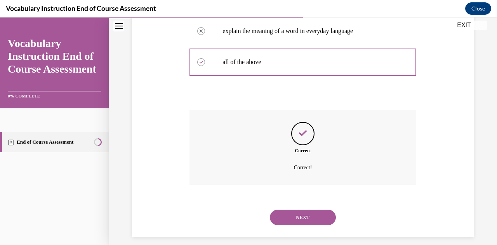
scroll to position [229, 0]
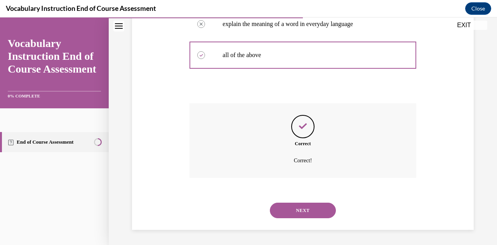
click at [299, 209] on button "NEXT" at bounding box center [303, 211] width 66 height 16
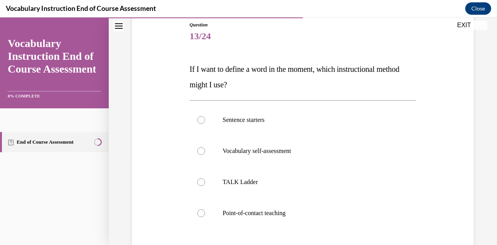
scroll to position [89, 0]
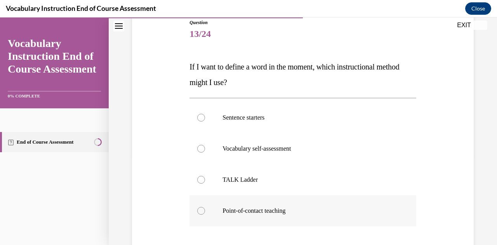
click at [264, 211] on p "Point-of-contact teaching" at bounding box center [309, 211] width 174 height 8
click at [205, 211] on input "Point-of-contact teaching" at bounding box center [201, 211] width 8 height 8
radio input "true"
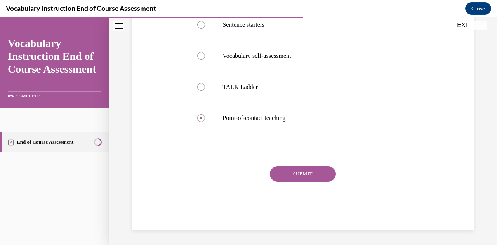
click at [312, 172] on button "SUBMIT" at bounding box center [303, 174] width 66 height 16
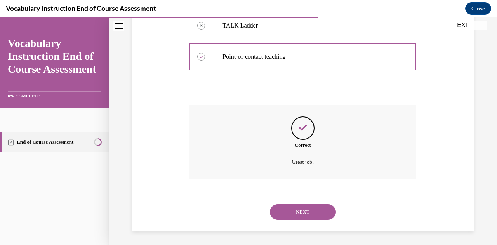
scroll to position [245, 0]
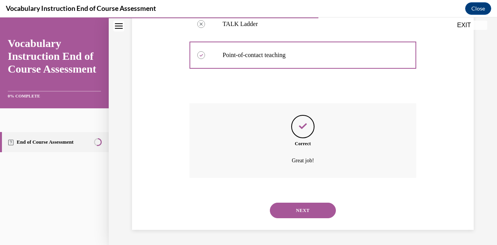
click at [295, 210] on button "NEXT" at bounding box center [303, 211] width 66 height 16
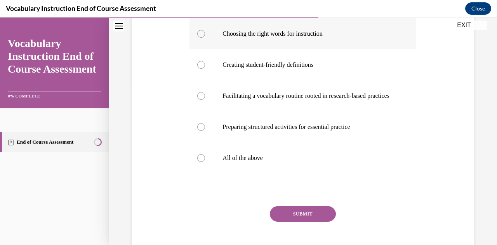
scroll to position [158, 0]
click at [264, 162] on p "All of the above" at bounding box center [309, 158] width 174 height 8
click at [205, 162] on input "All of the above" at bounding box center [201, 158] width 8 height 8
radio input "true"
click at [293, 221] on button "SUBMIT" at bounding box center [303, 214] width 66 height 16
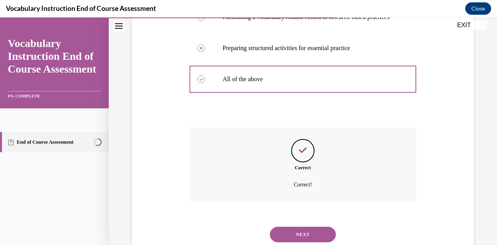
scroll to position [283, 0]
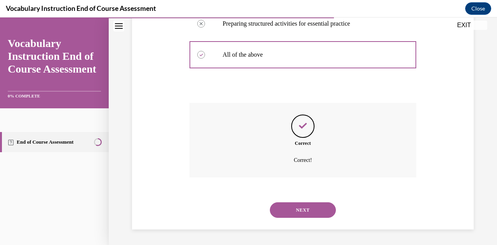
click at [304, 212] on button "NEXT" at bounding box center [303, 210] width 66 height 16
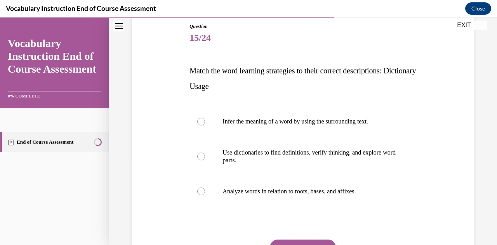
scroll to position [99, 0]
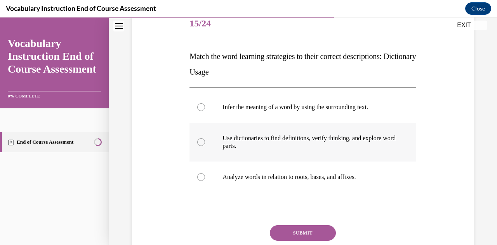
click at [301, 132] on label "Use dictionaries to find definitions, verify thinking, and explore word parts." at bounding box center [302, 142] width 226 height 39
click at [205, 138] on input "Use dictionaries to find definitions, verify thinking, and explore word parts." at bounding box center [201, 142] width 8 height 8
radio input "true"
click at [301, 230] on button "SUBMIT" at bounding box center [303, 233] width 66 height 16
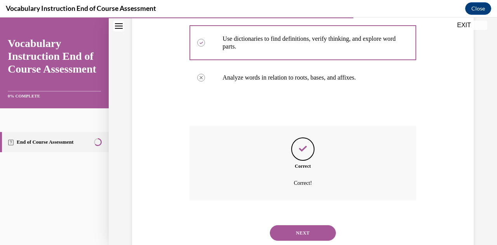
scroll to position [221, 0]
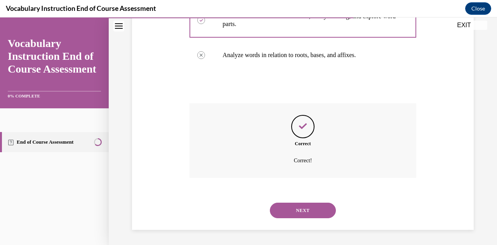
click at [299, 216] on button "NEXT" at bounding box center [303, 211] width 66 height 16
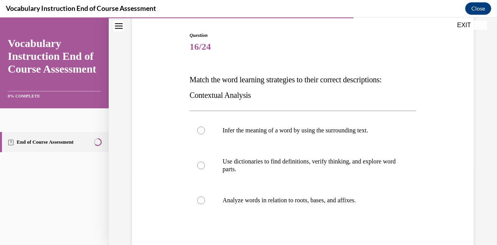
scroll to position [78, 0]
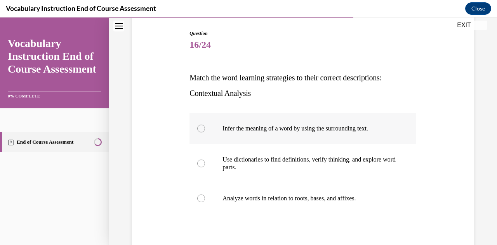
click at [359, 134] on label "Infer the meaning of a word by using the surrounding text." at bounding box center [302, 128] width 226 height 31
click at [205, 132] on input "Infer the meaning of a word by using the surrounding text." at bounding box center [201, 129] width 8 height 8
radio input "true"
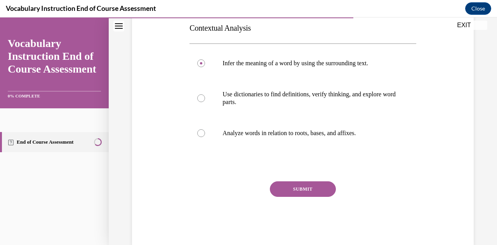
click at [310, 190] on button "SUBMIT" at bounding box center [303, 189] width 66 height 16
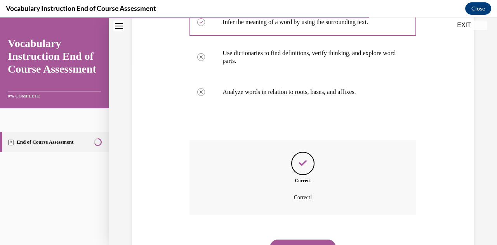
scroll to position [221, 0]
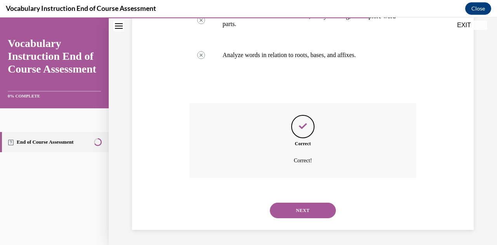
click at [294, 211] on button "NEXT" at bounding box center [303, 211] width 66 height 16
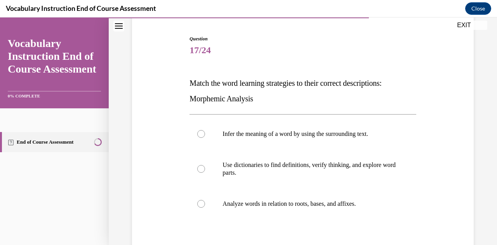
scroll to position [73, 0]
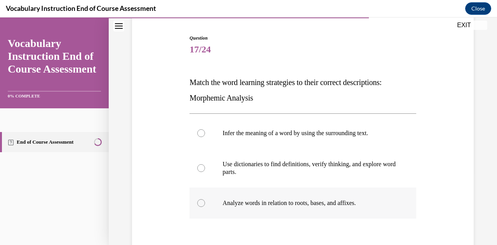
click at [282, 202] on p "Analyze words in relation to roots, bases, and affixes." at bounding box center [309, 203] width 174 height 8
click at [205, 202] on input "Analyze words in relation to roots, bases, and affixes." at bounding box center [201, 203] width 8 height 8
radio input "true"
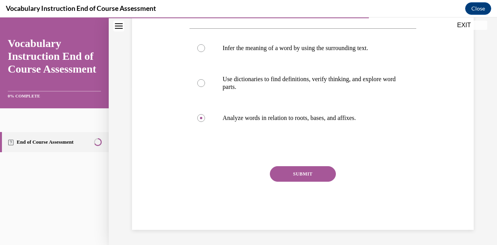
click at [289, 175] on button "SUBMIT" at bounding box center [303, 174] width 66 height 16
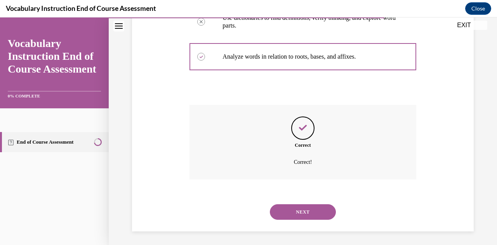
scroll to position [221, 0]
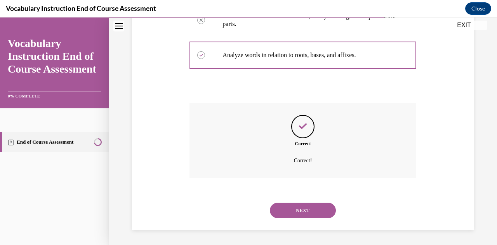
click at [305, 212] on button "NEXT" at bounding box center [303, 211] width 66 height 16
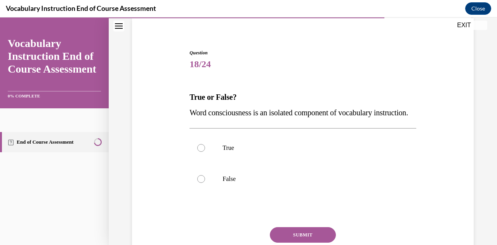
scroll to position [61, 0]
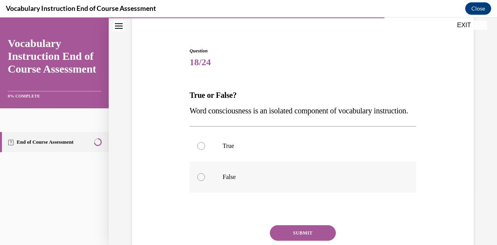
click at [257, 181] on label "False" at bounding box center [302, 177] width 226 height 31
click at [205, 181] on input "False" at bounding box center [201, 177] width 8 height 8
radio input "true"
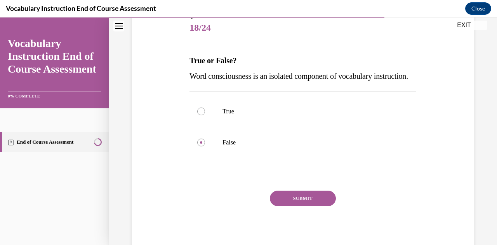
click at [300, 206] on button "SUBMIT" at bounding box center [303, 199] width 66 height 16
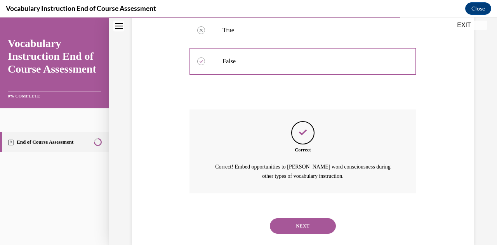
scroll to position [207, 0]
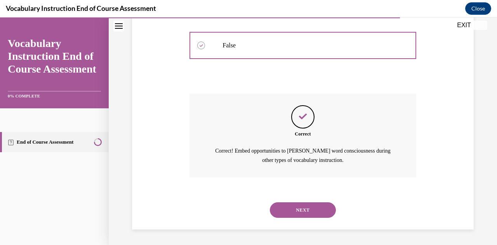
click at [310, 209] on button "NEXT" at bounding box center [303, 210] width 66 height 16
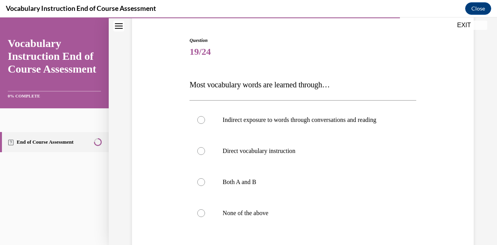
scroll to position [75, 0]
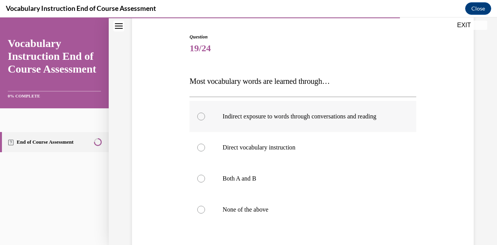
click at [347, 116] on p "Indirect exposure to words through conversations and reading" at bounding box center [309, 117] width 174 height 8
click at [205, 116] on input "Indirect exposure to words through conversations and reading" at bounding box center [201, 117] width 8 height 8
radio input "true"
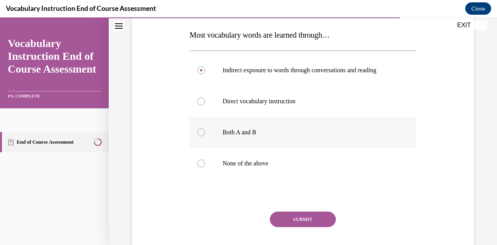
scroll to position [121, 0]
click at [303, 219] on button "SUBMIT" at bounding box center [303, 219] width 66 height 16
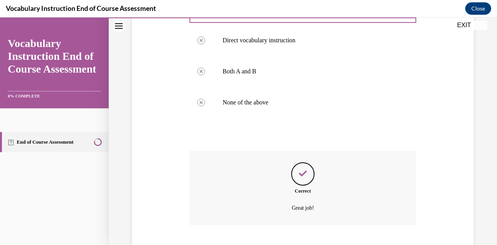
scroll to position [229, 0]
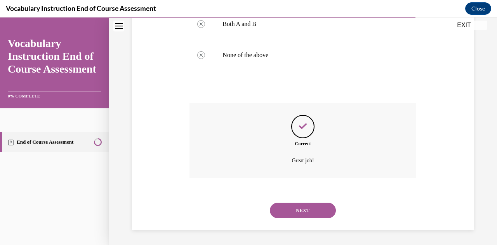
click at [299, 213] on button "NEXT" at bounding box center [303, 211] width 66 height 16
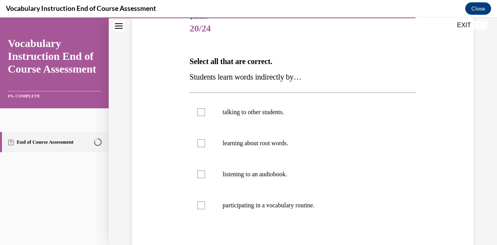
scroll to position [96, 0]
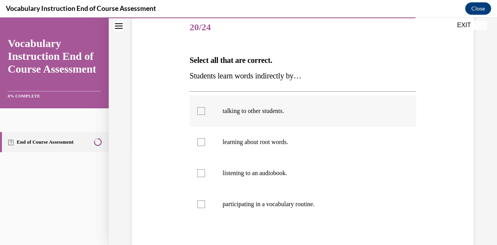
click at [275, 113] on p "talking to other students." at bounding box center [309, 111] width 174 height 8
click at [205, 113] on input "talking to other students." at bounding box center [201, 111] width 8 height 8
checkbox input "true"
click at [260, 170] on p "listening to an audiobook." at bounding box center [309, 173] width 174 height 8
click at [205, 170] on input "listening to an audiobook." at bounding box center [201, 173] width 8 height 8
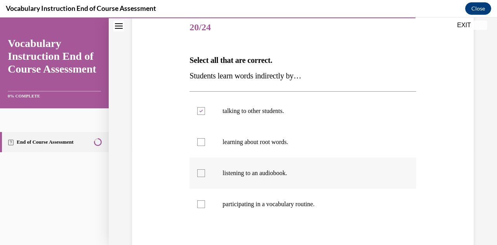
checkbox input "true"
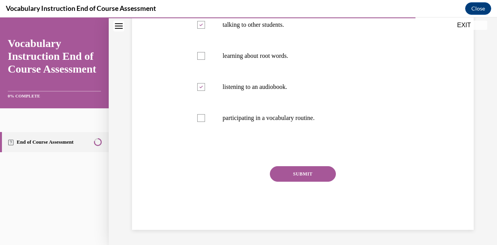
click at [287, 175] on button "SUBMIT" at bounding box center [303, 174] width 66 height 16
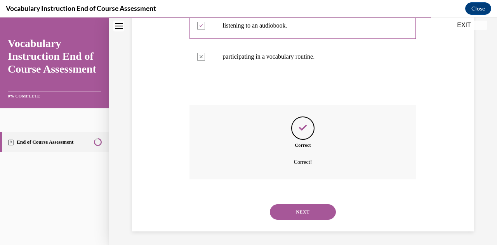
scroll to position [245, 0]
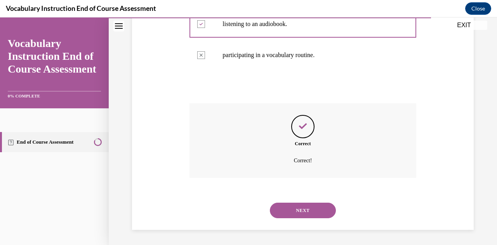
click at [304, 210] on button "NEXT" at bounding box center [303, 211] width 66 height 16
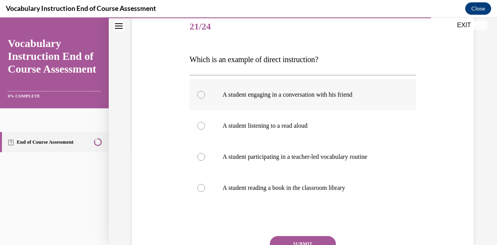
scroll to position [98, 0]
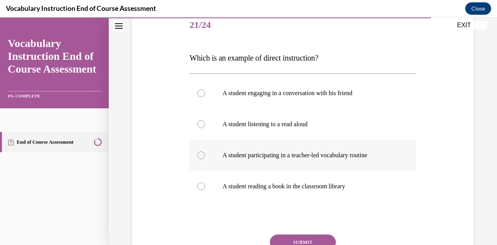
click at [348, 157] on p "A student participating in a teacher-led vocabulary routine" at bounding box center [309, 155] width 174 height 8
click at [205, 157] on input "A student participating in a teacher-led vocabulary routine" at bounding box center [201, 155] width 8 height 8
radio input "true"
click at [313, 240] on button "SUBMIT" at bounding box center [303, 243] width 66 height 16
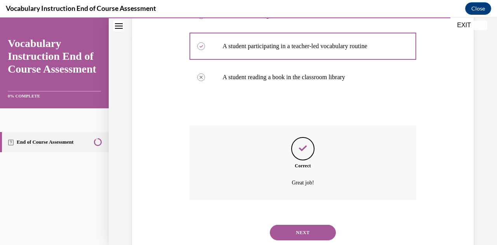
scroll to position [229, 0]
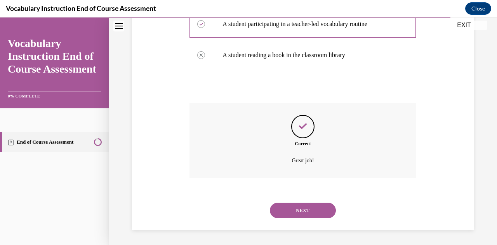
click at [306, 209] on button "NEXT" at bounding box center [303, 211] width 66 height 16
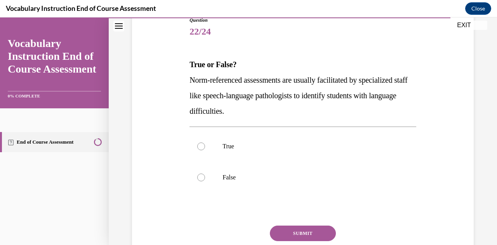
scroll to position [92, 0]
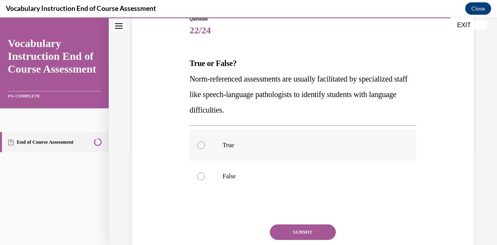
click at [256, 155] on label "True" at bounding box center [302, 145] width 226 height 31
click at [205, 149] on input "True" at bounding box center [201, 145] width 8 height 8
radio input "true"
click at [293, 228] on button "SUBMIT" at bounding box center [303, 232] width 66 height 16
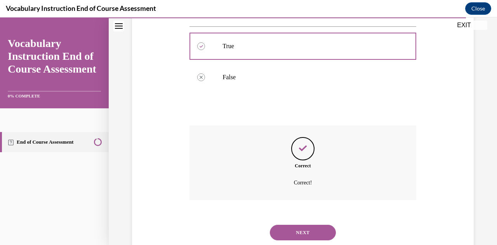
scroll to position [214, 0]
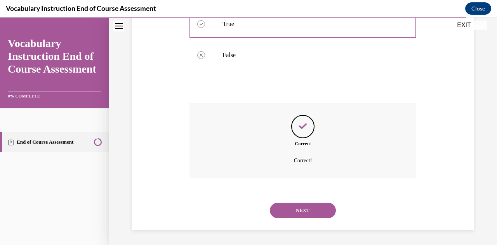
click at [311, 209] on button "NEXT" at bounding box center [303, 211] width 66 height 16
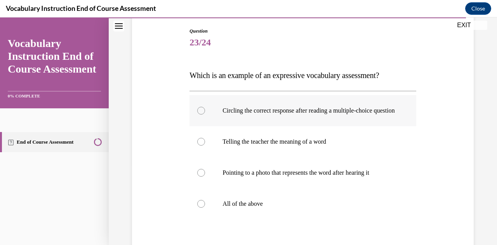
scroll to position [85, 0]
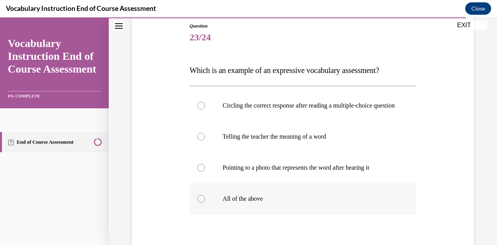
click at [252, 203] on p "All of the above" at bounding box center [309, 199] width 174 height 8
click at [205, 203] on input "All of the above" at bounding box center [201, 199] width 8 height 8
radio input "true"
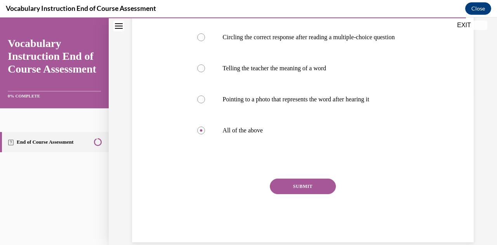
click at [290, 194] on button "SUBMIT" at bounding box center [303, 187] width 66 height 16
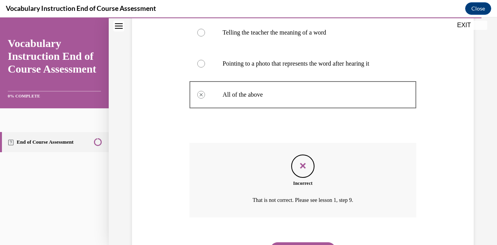
scroll to position [237, 0]
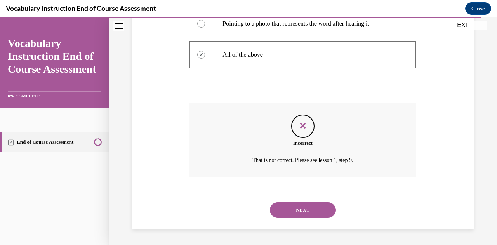
click at [304, 211] on button "NEXT" at bounding box center [303, 210] width 66 height 16
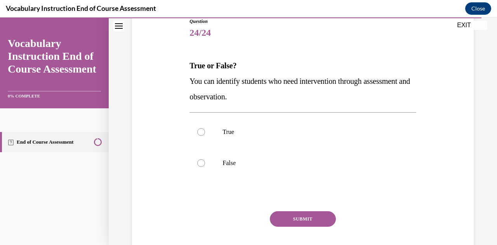
scroll to position [90, 0]
click at [260, 137] on label "True" at bounding box center [302, 131] width 226 height 31
click at [205, 136] on input "True" at bounding box center [201, 132] width 8 height 8
radio input "true"
click at [284, 222] on button "SUBMIT" at bounding box center [303, 219] width 66 height 16
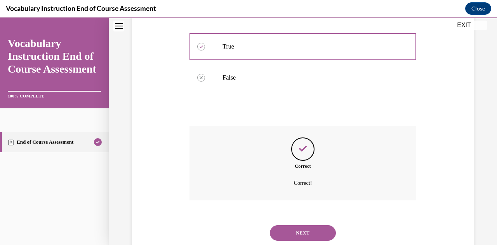
scroll to position [198, 0]
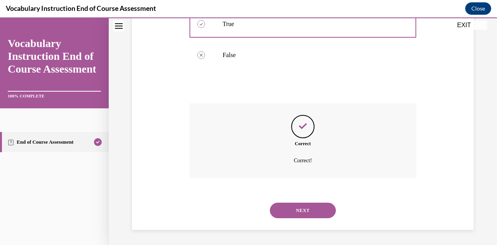
click at [295, 210] on button "NEXT" at bounding box center [303, 211] width 66 height 16
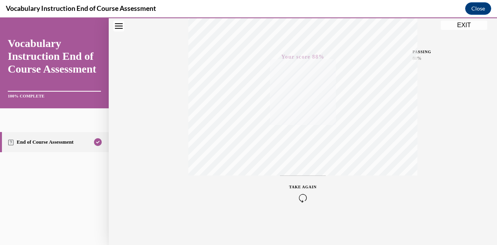
scroll to position [0, 0]
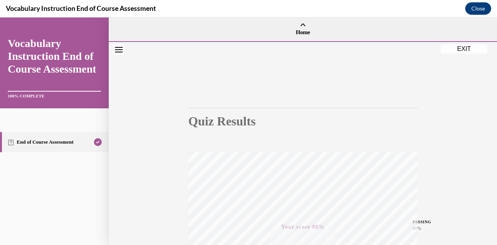
click at [455, 51] on button "EXIT" at bounding box center [464, 48] width 47 height 9
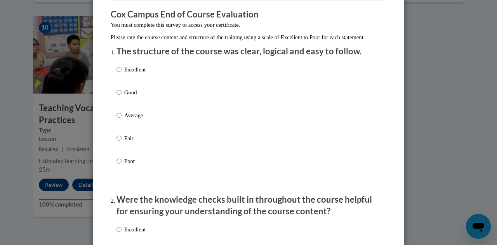
scroll to position [66, 0]
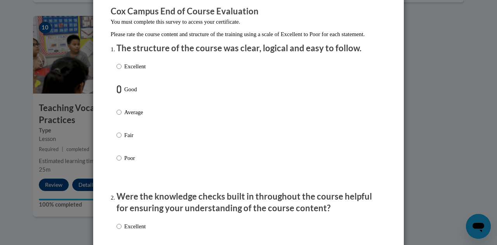
click at [116, 94] on input "Good" at bounding box center [118, 89] width 5 height 9
radio input "true"
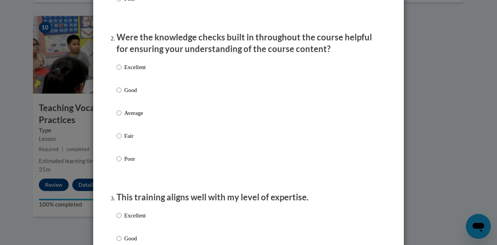
scroll to position [226, 0]
click at [137, 71] on p "Excellent" at bounding box center [134, 67] width 21 height 9
click at [122, 71] on input "Excellent" at bounding box center [118, 67] width 5 height 9
radio input "true"
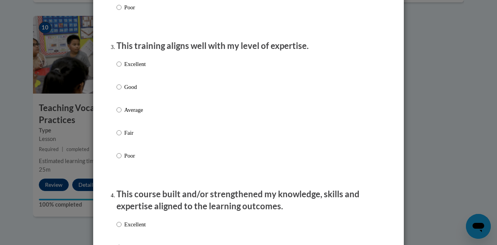
scroll to position [377, 0]
click at [131, 91] on p "Good" at bounding box center [134, 86] width 21 height 9
click at [122, 91] on input "Good" at bounding box center [118, 86] width 5 height 9
radio input "true"
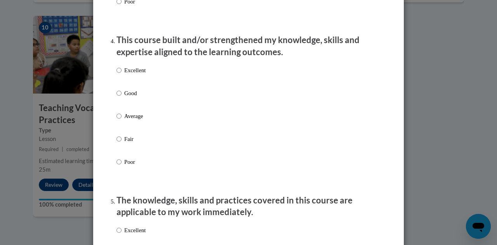
scroll to position [532, 0]
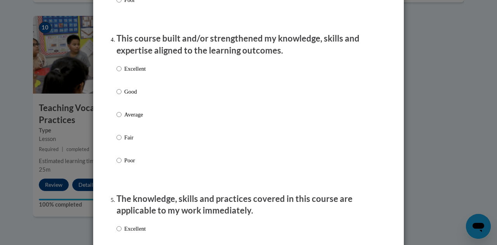
click at [133, 73] on p "Excellent" at bounding box center [134, 68] width 21 height 9
click at [122, 73] on input "Excellent" at bounding box center [118, 68] width 5 height 9
radio input "true"
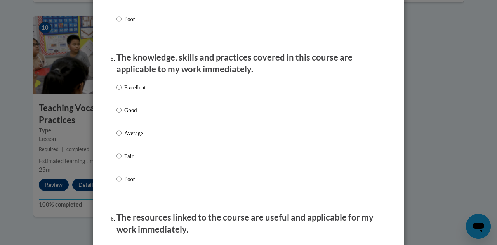
scroll to position [681, 0]
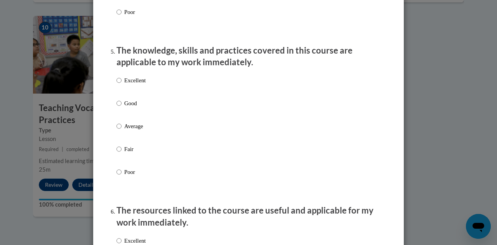
click at [134, 85] on p "Excellent" at bounding box center [134, 80] width 21 height 9
click at [122, 85] on input "Excellent" at bounding box center [118, 80] width 5 height 9
radio input "true"
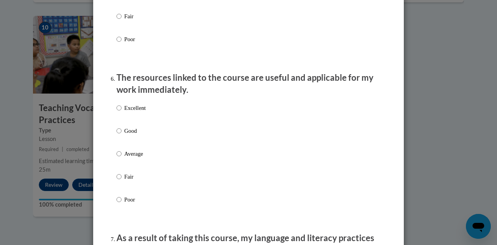
scroll to position [814, 0]
click at [138, 119] on label "Excellent" at bounding box center [130, 113] width 29 height 21
click at [122, 112] on input "Excellent" at bounding box center [118, 107] width 5 height 9
radio input "true"
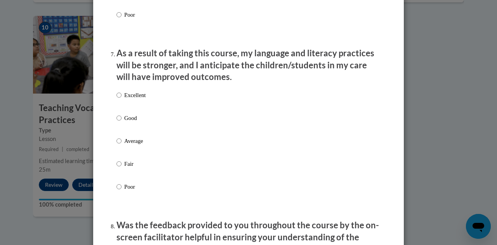
scroll to position [999, 0]
click at [136, 111] on label "Excellent" at bounding box center [130, 100] width 29 height 21
click at [122, 99] on input "Excellent" at bounding box center [118, 94] width 5 height 9
radio input "true"
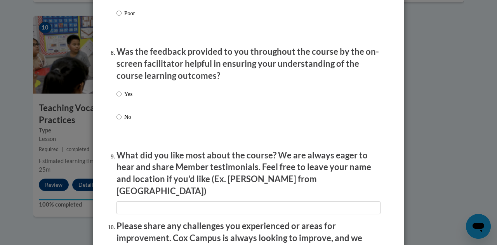
scroll to position [1172, 0]
click at [136, 106] on div "Yes No" at bounding box center [248, 114] width 264 height 58
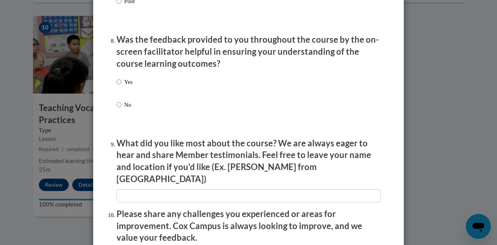
scroll to position [1185, 0]
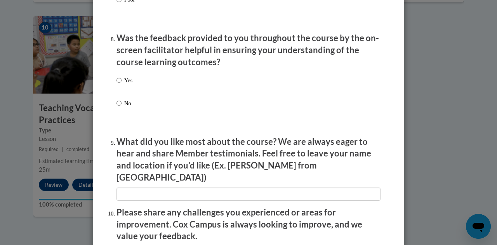
click at [125, 85] on p "Yes" at bounding box center [128, 80] width 8 height 9
click at [122, 85] on input "Yes" at bounding box center [118, 80] width 5 height 9
radio input "true"
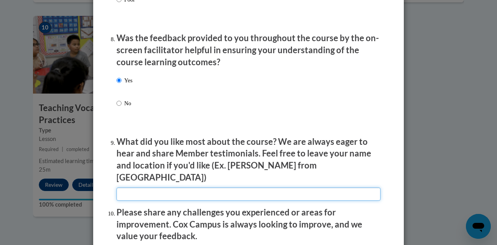
click at [183, 190] on input "textbox" at bounding box center [248, 194] width 264 height 13
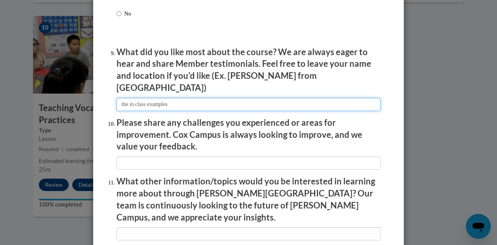
scroll to position [1276, 0]
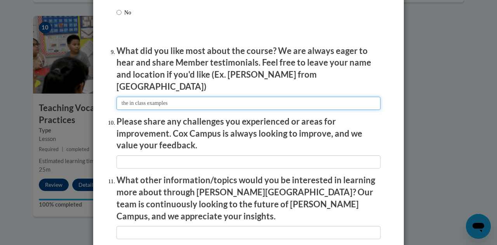
type input "the in class examples"
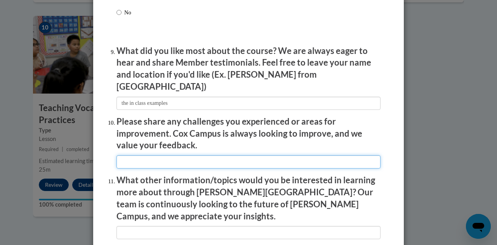
click at [192, 159] on input "textbox" at bounding box center [248, 161] width 264 height 13
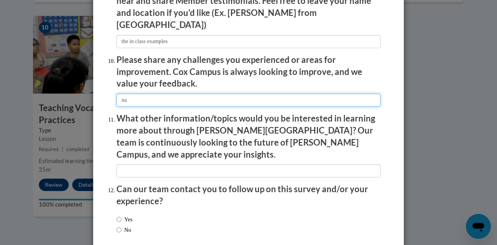
scroll to position [1338, 0]
type input "na"
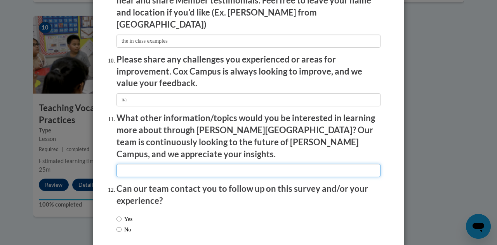
click at [186, 164] on input "textbox" at bounding box center [248, 170] width 264 height 13
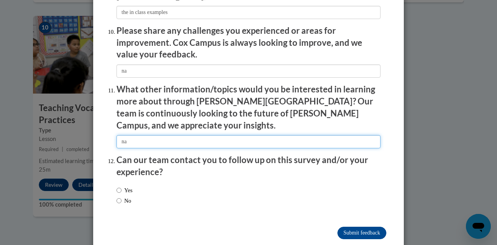
scroll to position [1368, 0]
type input "na"
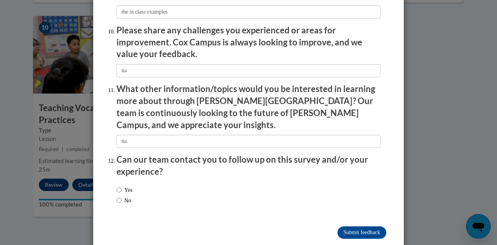
click at [122, 196] on label "No" at bounding box center [123, 200] width 15 height 9
click at [122, 196] on input "No" at bounding box center [118, 200] width 5 height 9
radio input "true"
click at [370, 226] on input "Submit feedback" at bounding box center [361, 232] width 49 height 12
